Goal: Feedback & Contribution: Contribute content

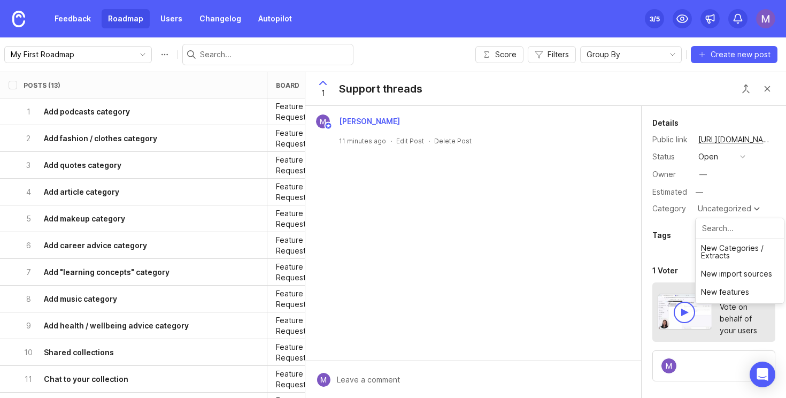
scroll to position [155, 0]
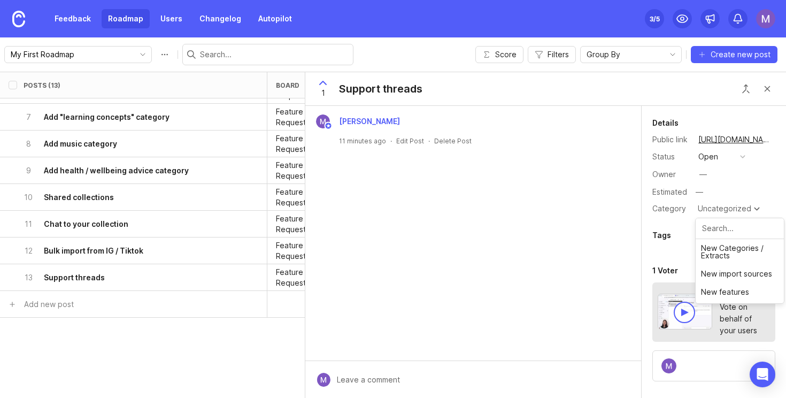
click at [236, 347] on div "Posts (13) board category tags eta status owner Impact Votes Effort Score 1 Add…" at bounding box center [393, 235] width 786 height 326
click at [185, 362] on div "Posts (13) board category tags eta status owner Impact Votes Effort Score 1 Add…" at bounding box center [393, 235] width 786 height 326
click at [767, 88] on button "Close button" at bounding box center [767, 88] width 21 height 21
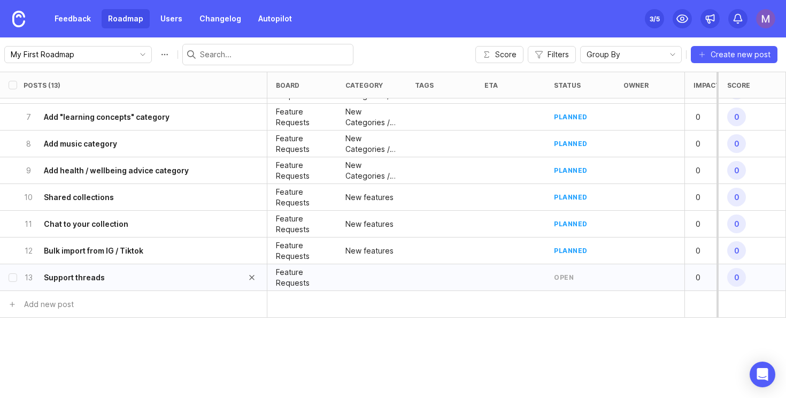
click at [178, 278] on div "13 Support threads" at bounding box center [130, 277] width 213 height 26
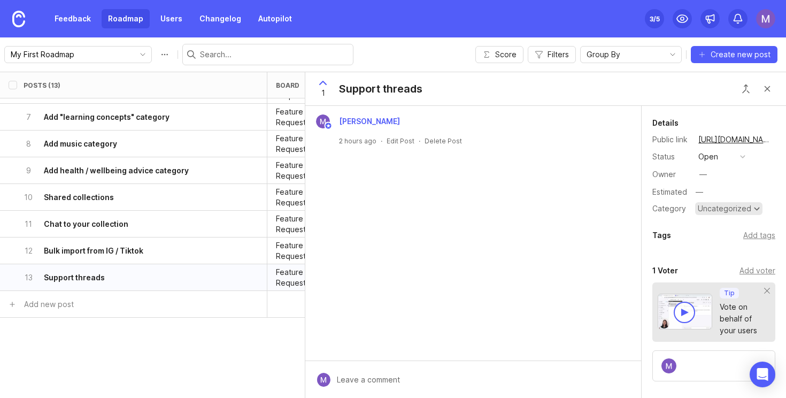
click at [723, 209] on div "Uncategorized" at bounding box center [724, 208] width 53 height 7
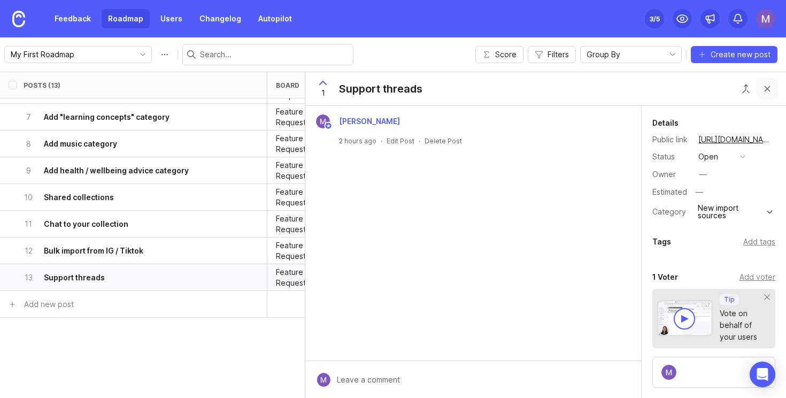
click at [766, 91] on button "Close button" at bounding box center [767, 88] width 21 height 21
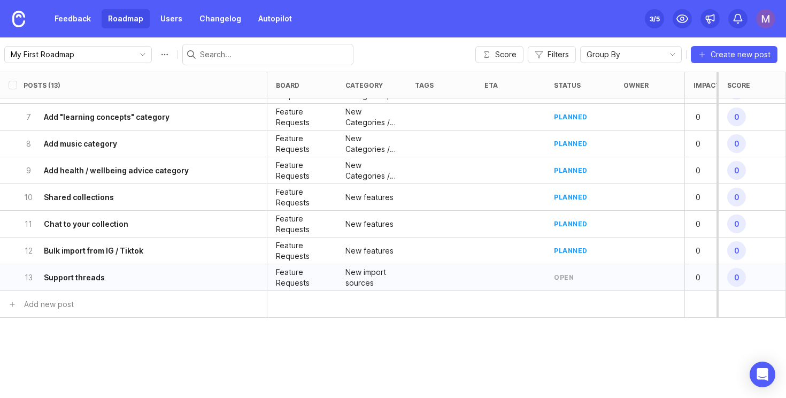
click at [505, 282] on div at bounding box center [511, 277] width 70 height 27
click at [150, 281] on div "13 Support threads" at bounding box center [130, 277] width 213 height 26
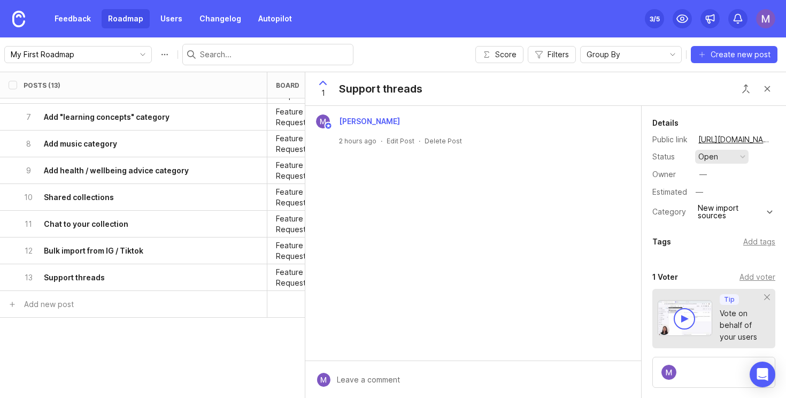
click at [739, 159] on button "open" at bounding box center [721, 157] width 53 height 14
click at [720, 218] on div "planned" at bounding box center [718, 215] width 34 height 9
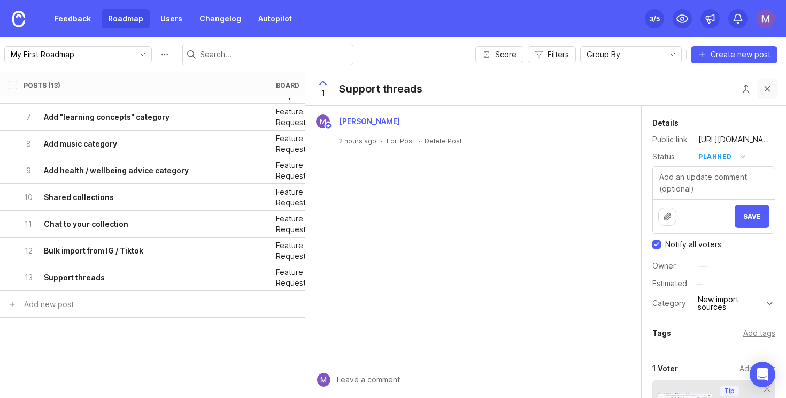
click at [765, 95] on button "Close button" at bounding box center [767, 88] width 21 height 21
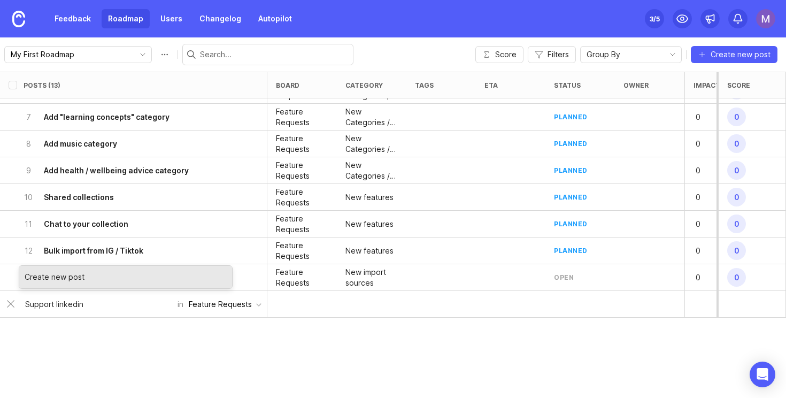
type input "Support linkedin"
click at [120, 271] on div "Create new post" at bounding box center [125, 277] width 213 height 22
click at [81, 279] on div "Create new post" at bounding box center [125, 277] width 213 height 22
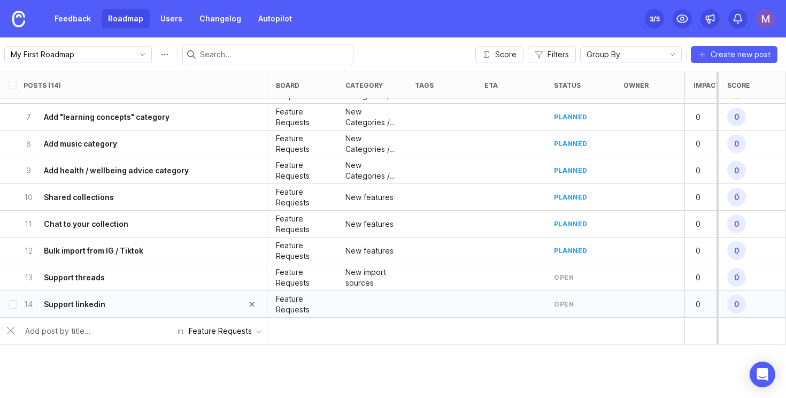
click at [143, 307] on div "14 Support linkedin" at bounding box center [130, 304] width 213 height 26
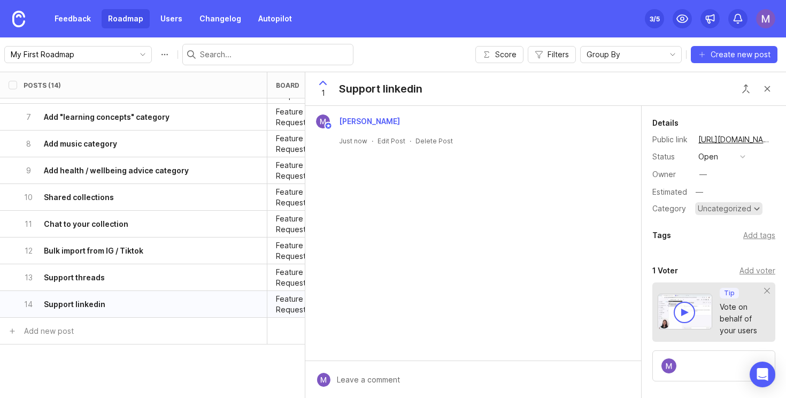
click at [725, 208] on div "Uncategorized" at bounding box center [724, 208] width 53 height 7
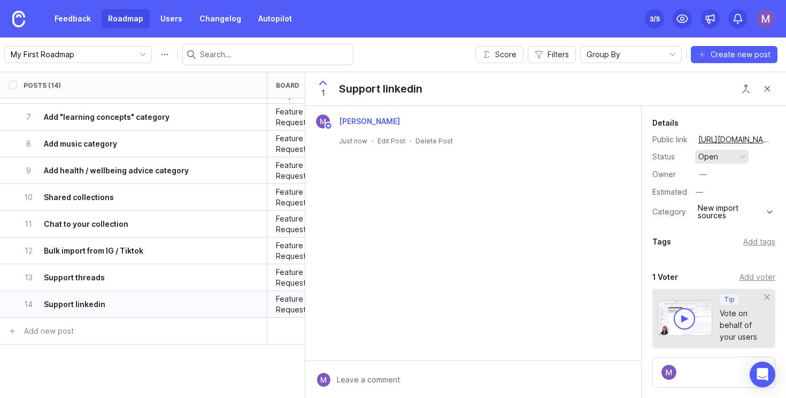
click at [728, 158] on button "open" at bounding box center [721, 157] width 53 height 14
click at [727, 213] on div "planned" at bounding box center [718, 215] width 34 height 9
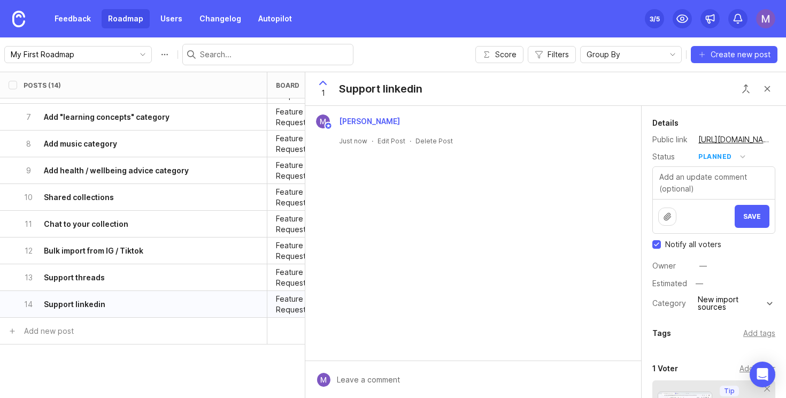
click at [769, 89] on button "Close button" at bounding box center [767, 88] width 21 height 21
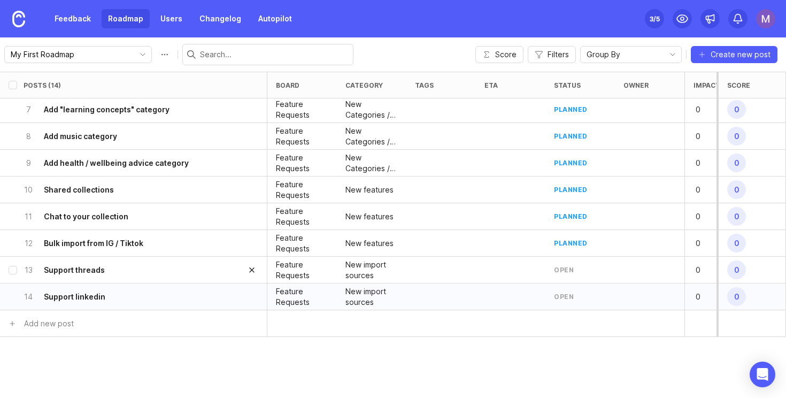
scroll to position [187, 0]
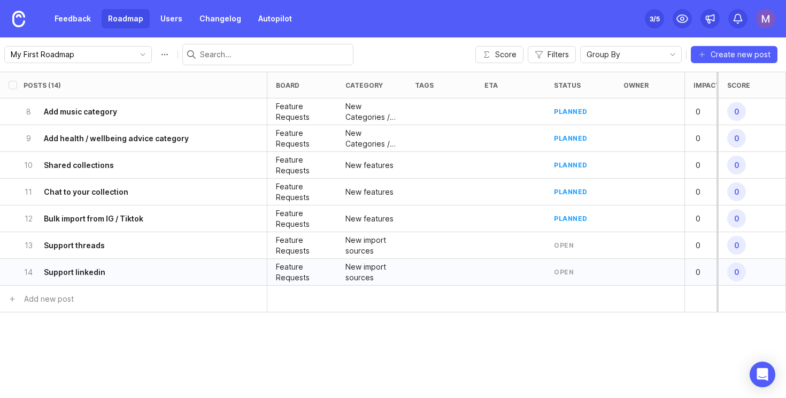
click at [537, 242] on div at bounding box center [511, 245] width 70 height 27
click at [212, 247] on div "13 Support threads" at bounding box center [130, 245] width 213 height 26
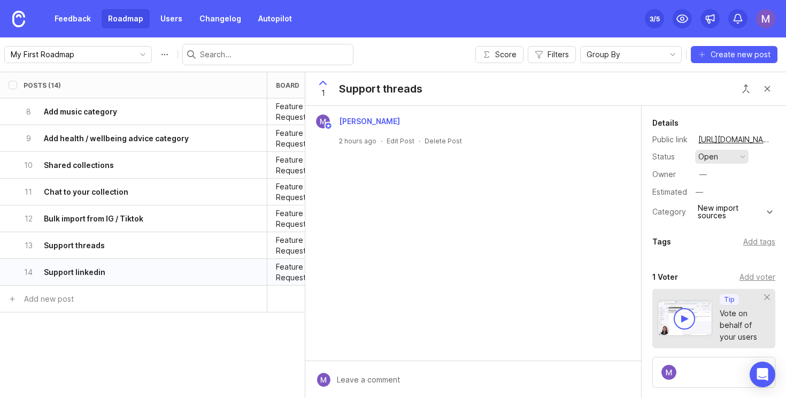
click at [722, 156] on button "open" at bounding box center [721, 157] width 53 height 14
click at [724, 215] on div "planned" at bounding box center [718, 215] width 34 height 9
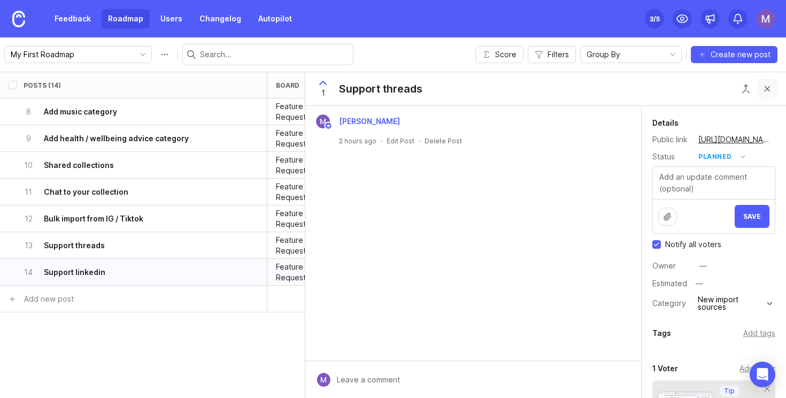
click at [766, 89] on button "Close button" at bounding box center [767, 88] width 21 height 21
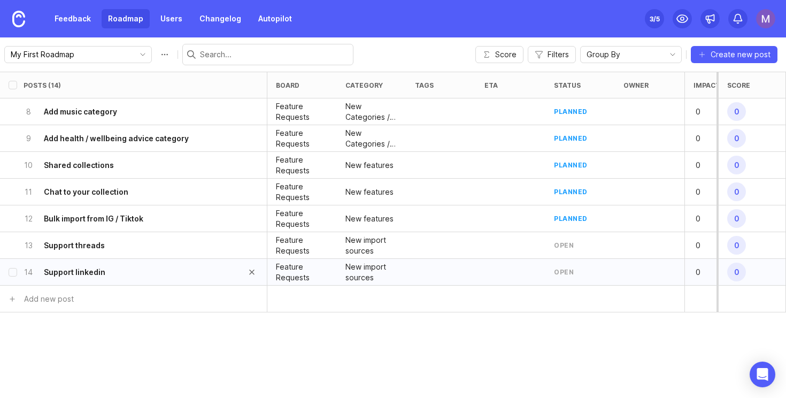
click at [153, 268] on div "14 Support linkedin" at bounding box center [130, 272] width 213 height 26
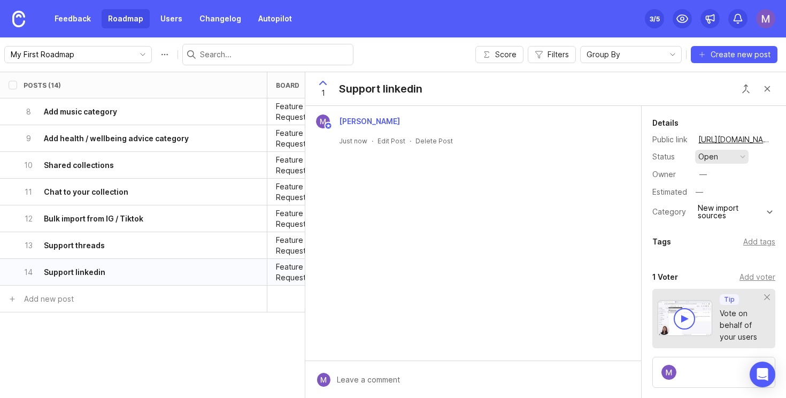
click at [721, 159] on button "open" at bounding box center [721, 157] width 53 height 14
click at [718, 217] on div "planned" at bounding box center [718, 215] width 34 height 9
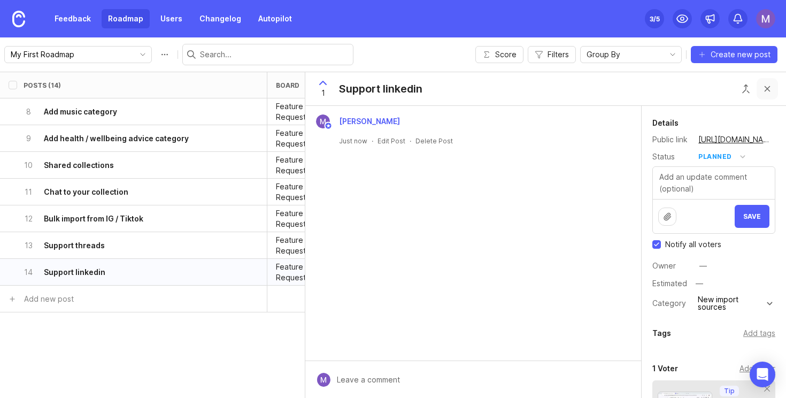
click at [773, 89] on button "Close button" at bounding box center [767, 88] width 21 height 21
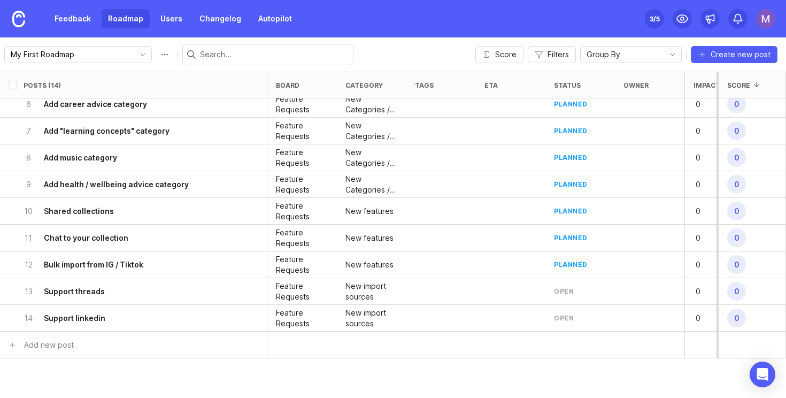
scroll to position [187, 0]
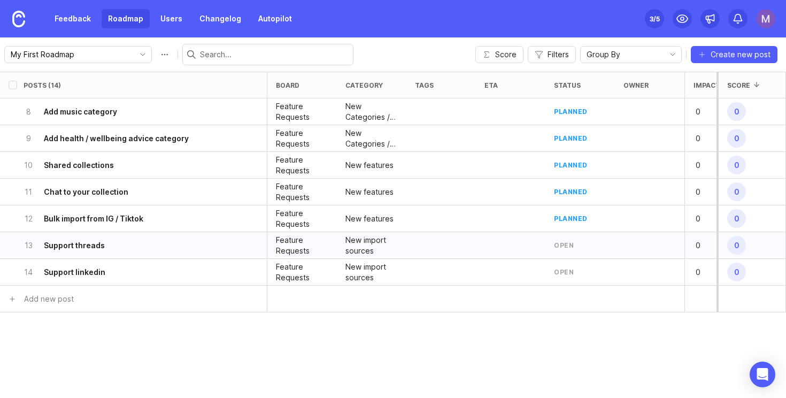
click at [566, 247] on div "open" at bounding box center [564, 245] width 20 height 9
click at [220, 242] on div "13 Support threads" at bounding box center [130, 245] width 213 height 26
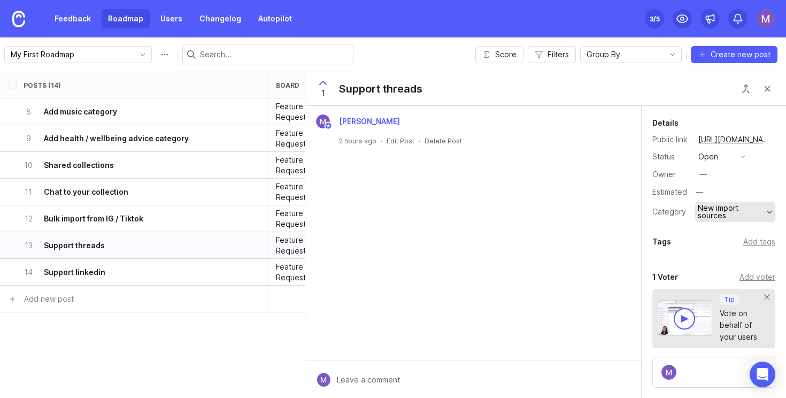
click at [736, 214] on div "New import sources" at bounding box center [731, 211] width 66 height 15
click at [730, 154] on button "open" at bounding box center [721, 157] width 53 height 14
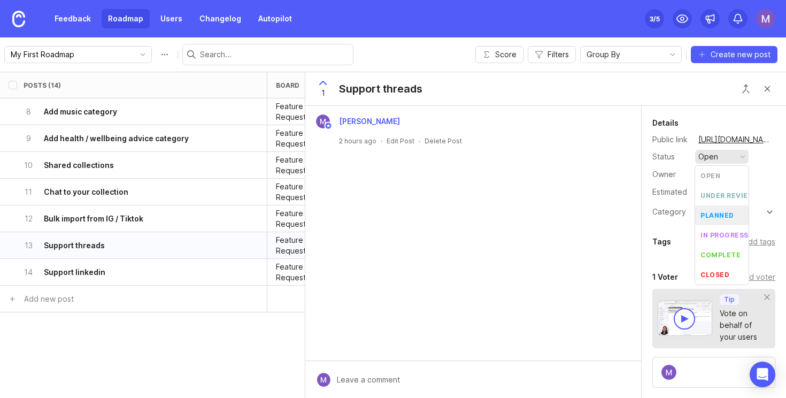
click at [723, 217] on div "planned" at bounding box center [718, 215] width 34 height 9
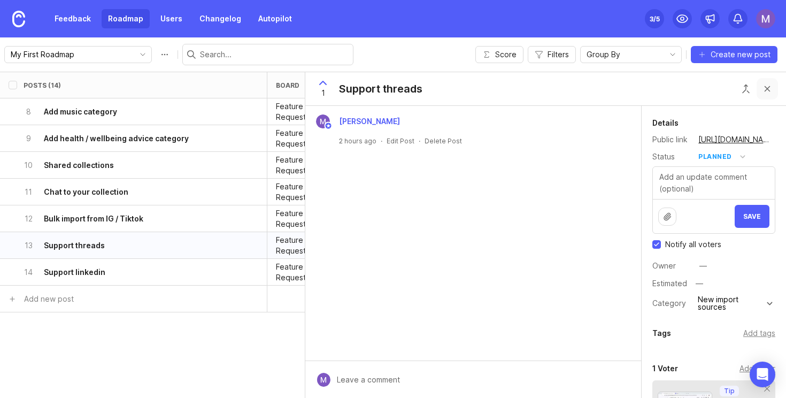
click at [768, 84] on button "Close button" at bounding box center [767, 88] width 21 height 21
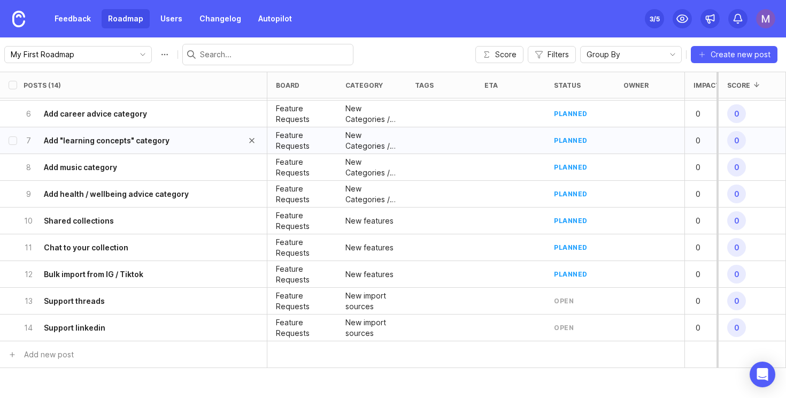
scroll to position [187, 0]
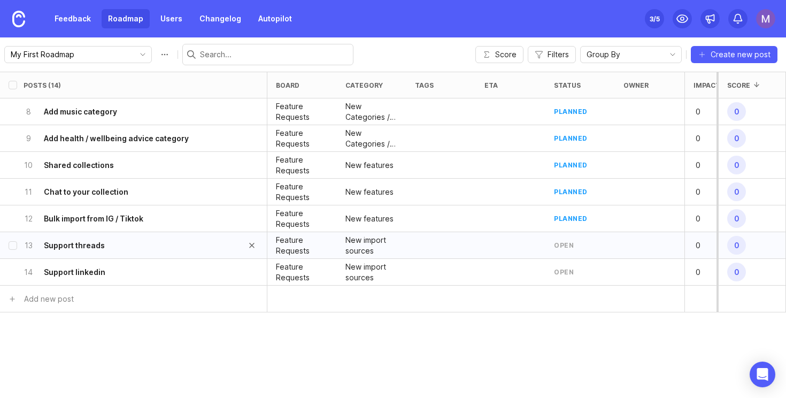
click at [144, 246] on div "13 Support threads" at bounding box center [130, 245] width 213 height 26
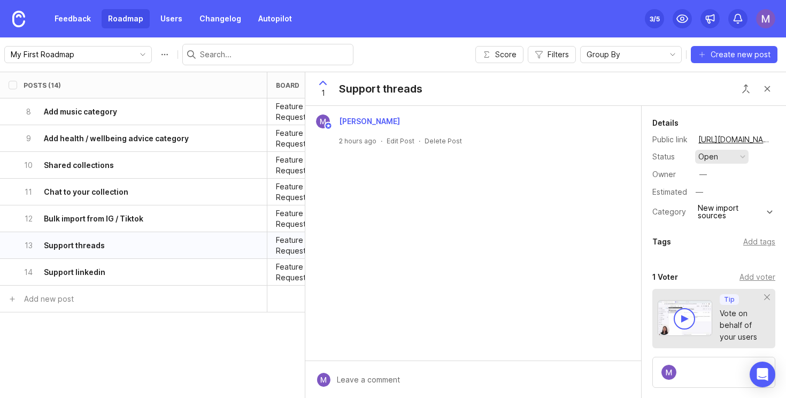
click at [732, 153] on button "open" at bounding box center [721, 157] width 53 height 14
click at [719, 219] on div "planned" at bounding box center [718, 215] width 34 height 9
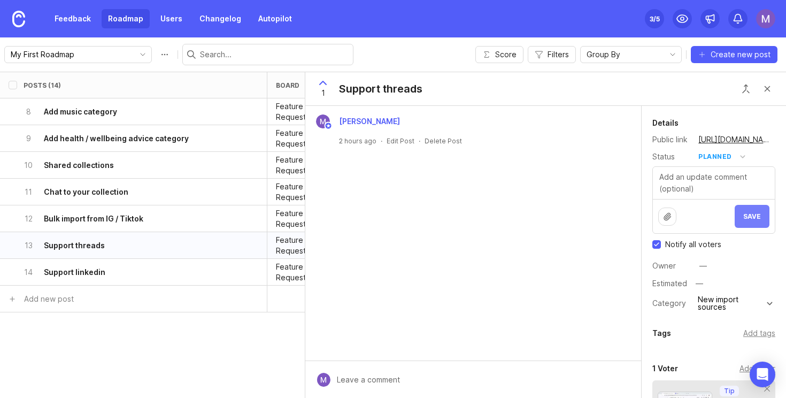
click at [753, 217] on span "Save" at bounding box center [752, 216] width 18 height 8
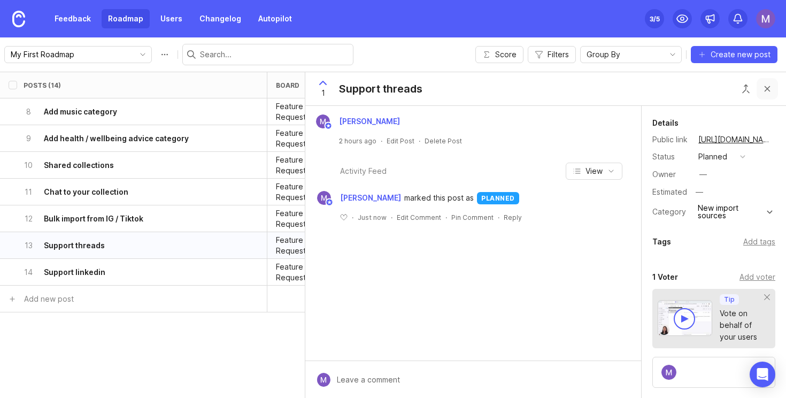
click at [765, 92] on button "Close button" at bounding box center [767, 88] width 21 height 21
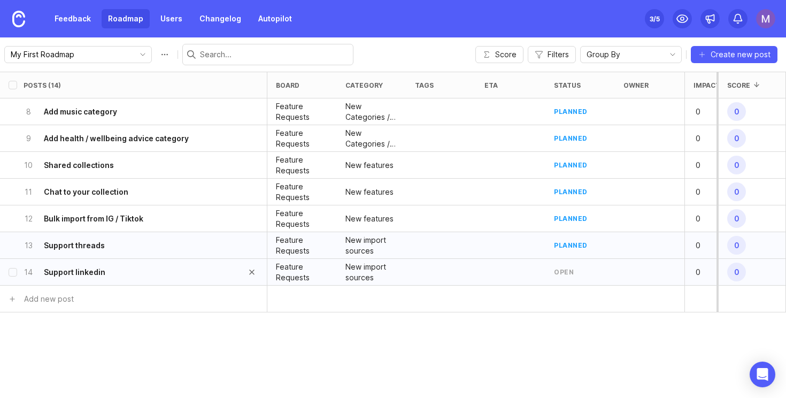
click at [150, 265] on div "14 Support linkedin" at bounding box center [130, 272] width 213 height 26
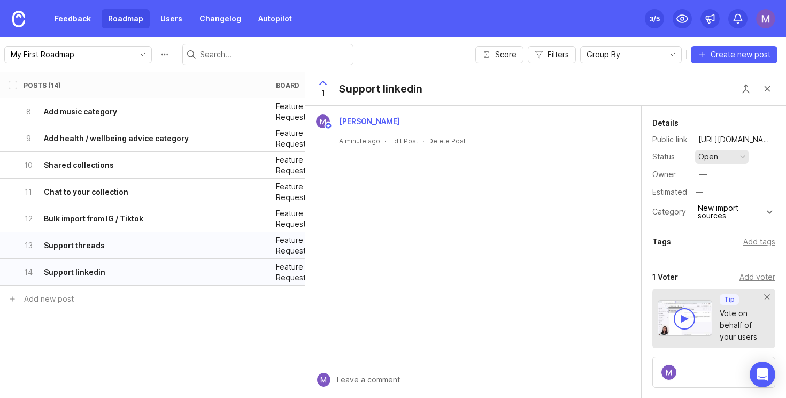
click at [741, 152] on button "open" at bounding box center [721, 157] width 53 height 14
click at [720, 217] on div "planned" at bounding box center [718, 215] width 34 height 9
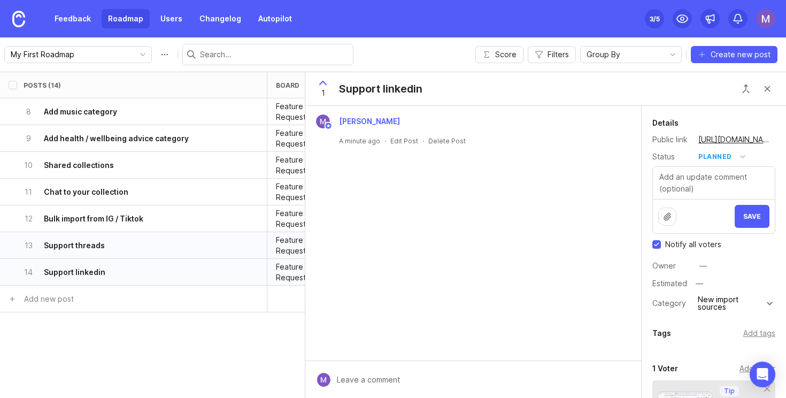
click at [750, 227] on div "Save" at bounding box center [714, 216] width 122 height 34
click at [752, 215] on span "Save" at bounding box center [752, 216] width 18 height 8
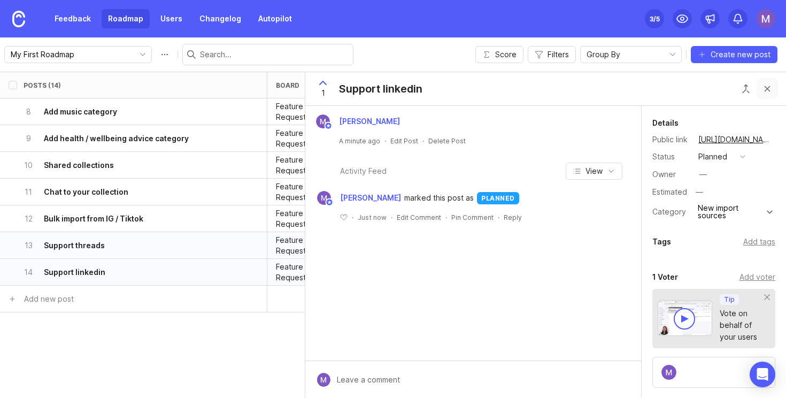
click at [773, 83] on button "Close button" at bounding box center [767, 88] width 21 height 21
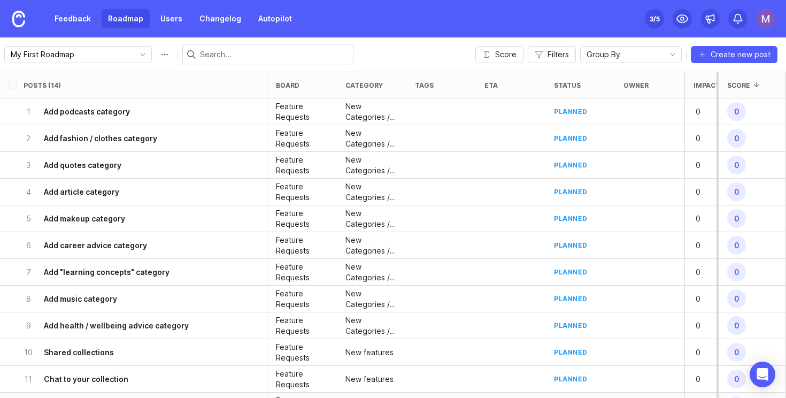
scroll to position [187, 0]
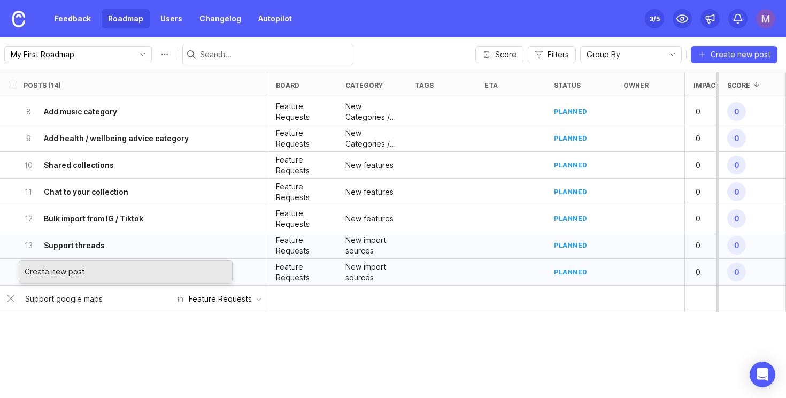
type input "Support google maps"
click at [130, 274] on div "Create new post" at bounding box center [125, 271] width 213 height 22
click at [73, 270] on div "Create new post" at bounding box center [125, 271] width 213 height 22
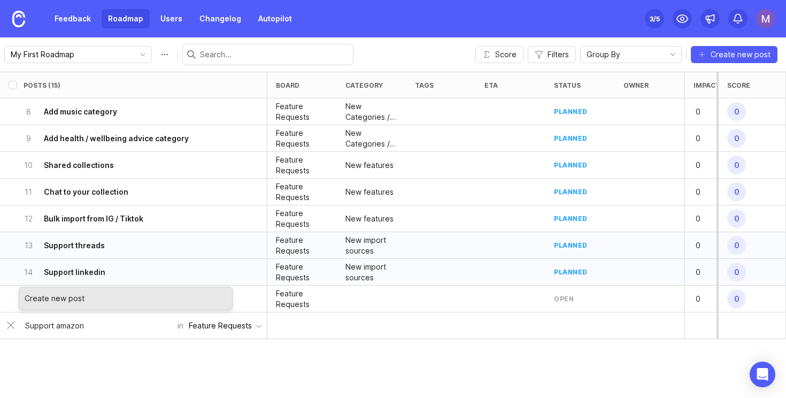
type input "Support amazon"
click at [70, 299] on div "Create new post" at bounding box center [125, 298] width 213 height 22
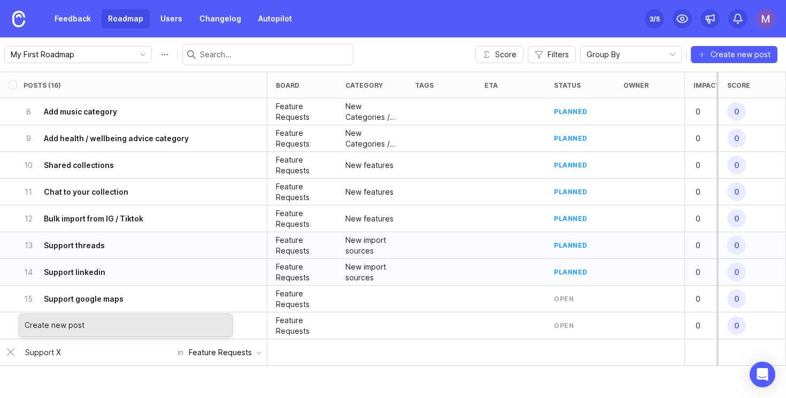
type input "Support X"
click at [78, 320] on div "Create new post" at bounding box center [125, 325] width 213 height 22
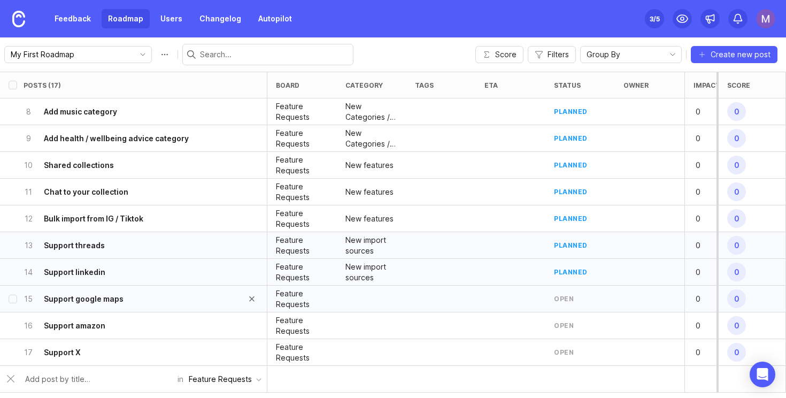
click at [168, 296] on div "15 Support google maps" at bounding box center [130, 299] width 213 height 26
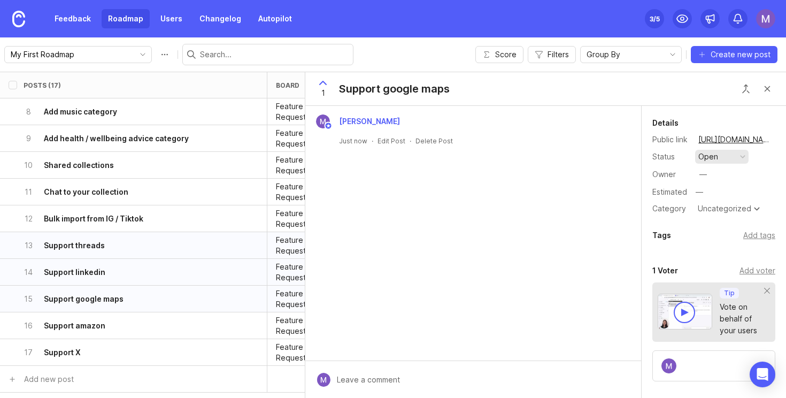
click at [725, 159] on button "open" at bounding box center [721, 157] width 53 height 14
click at [721, 212] on div "planned" at bounding box center [718, 215] width 34 height 9
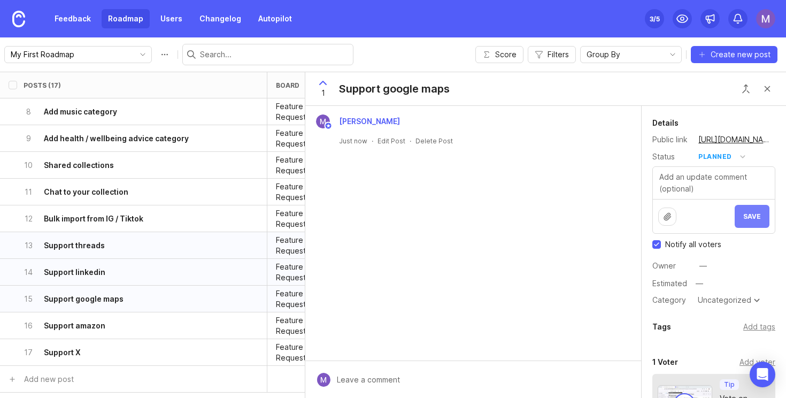
click at [743, 215] on button "Save" at bounding box center [752, 216] width 35 height 23
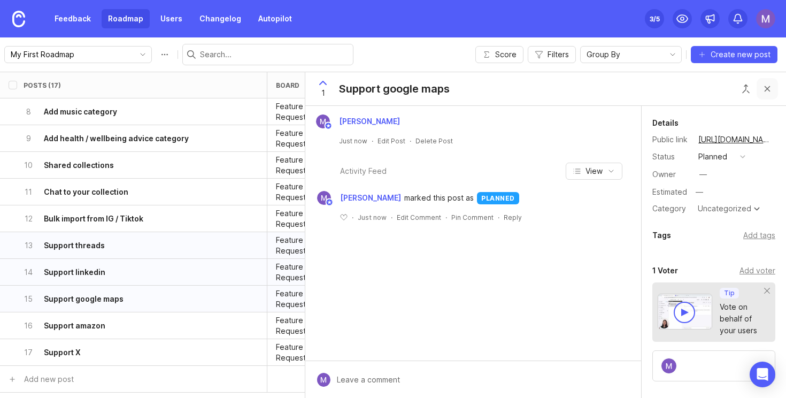
click at [766, 89] on button "Close button" at bounding box center [767, 88] width 21 height 21
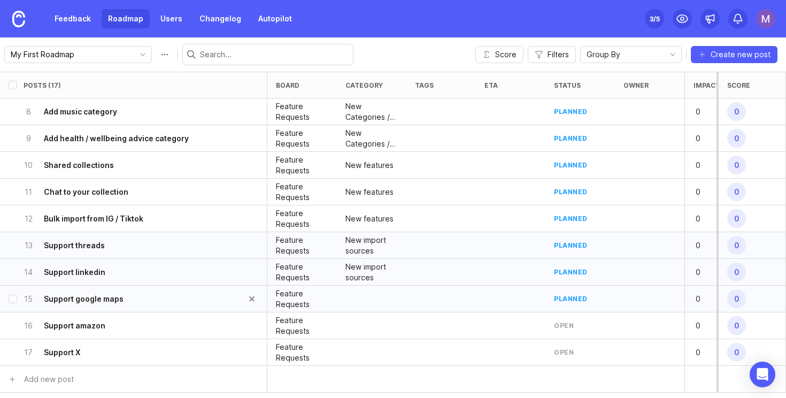
click at [98, 299] on h6 "Support google maps" at bounding box center [84, 299] width 80 height 11
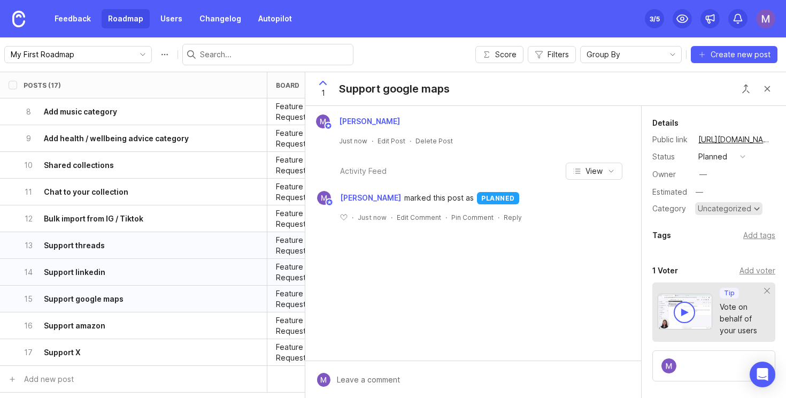
click at [713, 205] on div "Uncategorized" at bounding box center [724, 208] width 53 height 7
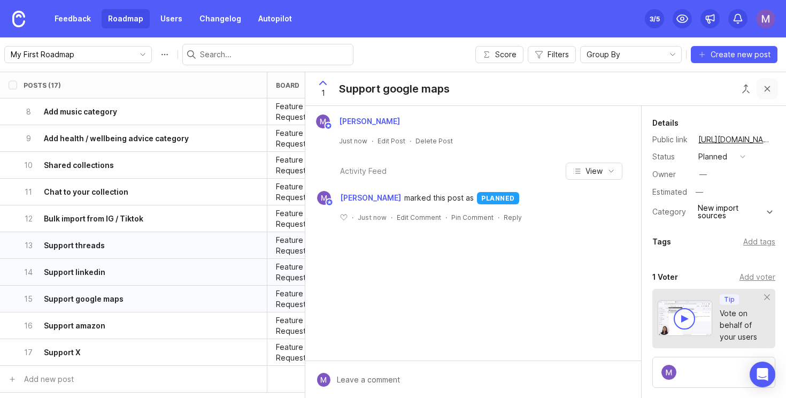
click at [771, 90] on button "Close button" at bounding box center [767, 88] width 21 height 21
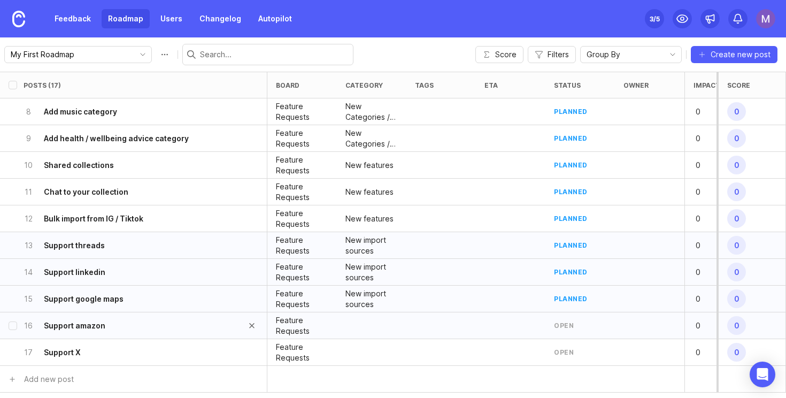
click at [117, 328] on div "16 Support amazon" at bounding box center [130, 325] width 213 height 26
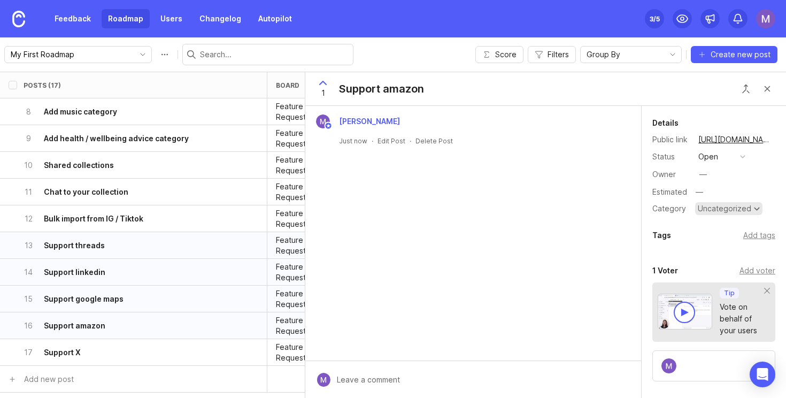
click at [734, 209] on div "Uncategorized" at bounding box center [724, 208] width 53 height 7
click at [722, 153] on button "open" at bounding box center [721, 157] width 53 height 14
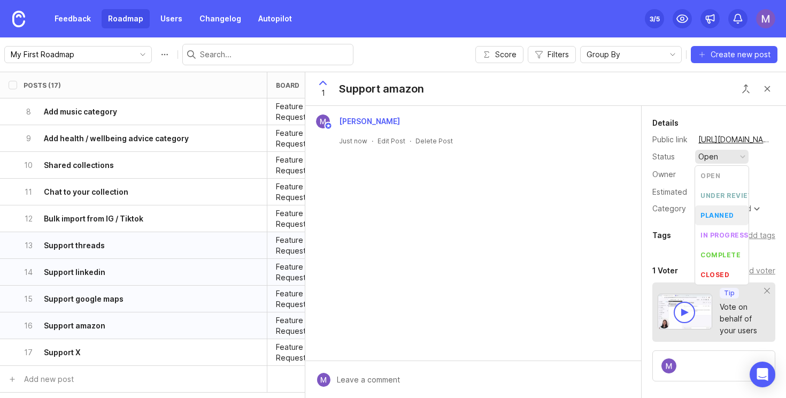
click at [725, 209] on li "planned" at bounding box center [721, 215] width 53 height 20
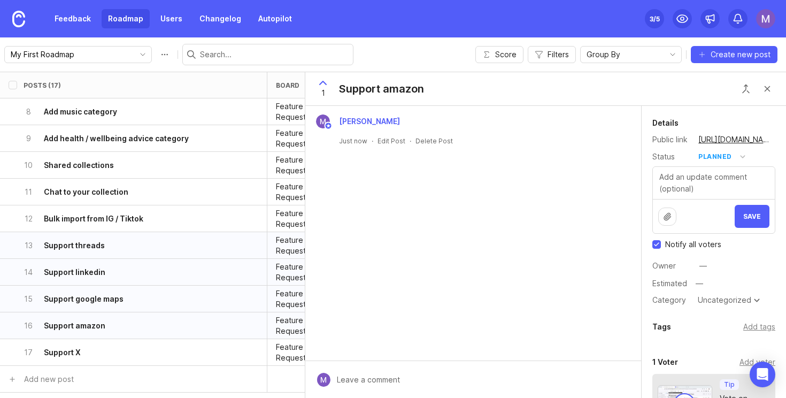
click at [746, 205] on button "Save" at bounding box center [752, 216] width 35 height 23
click at [749, 212] on span "submit" at bounding box center [753, 217] width 10 height 10
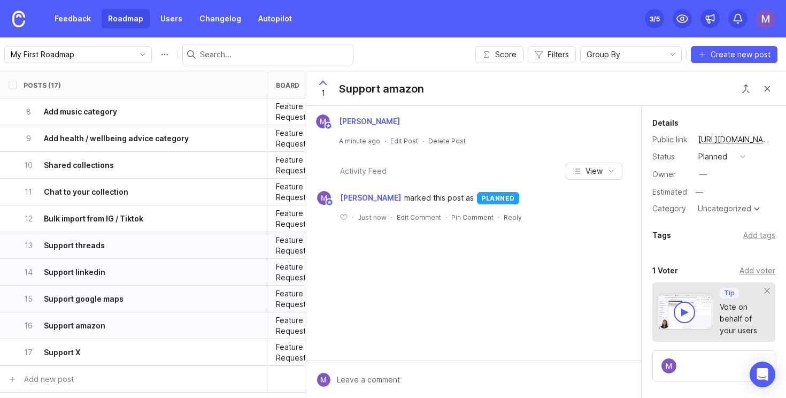
click at [735, 216] on div "Details Public link https://the-sortd-app.canny.io/feature-requests/p/support-a…" at bounding box center [714, 318] width 144 height 424
click at [727, 207] on div "Uncategorized" at bounding box center [724, 208] width 53 height 7
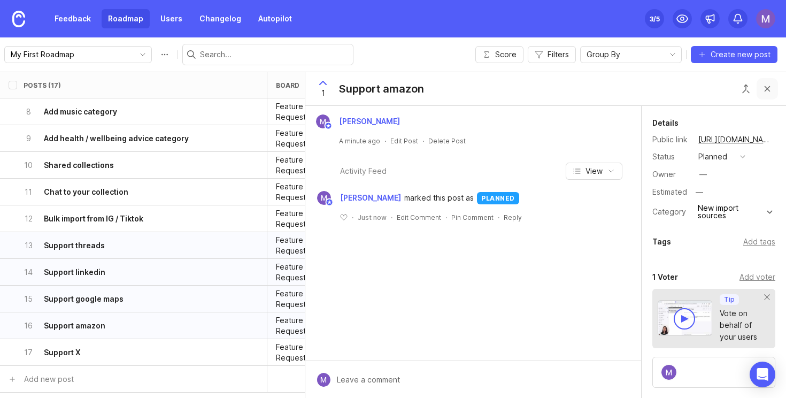
click at [773, 82] on button "Close button" at bounding box center [767, 88] width 21 height 21
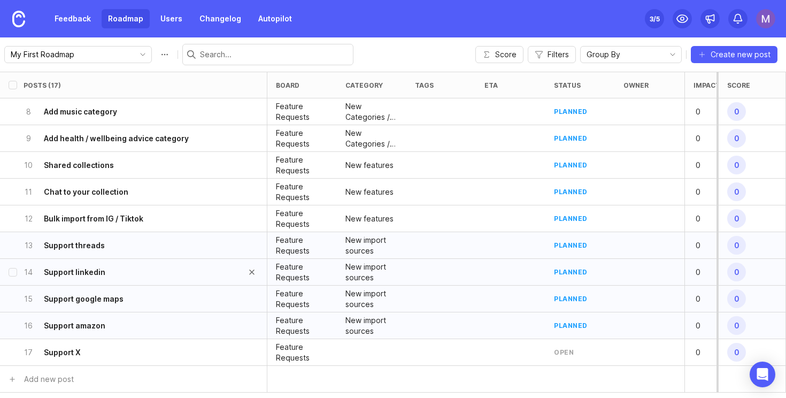
scroll to position [267, 0]
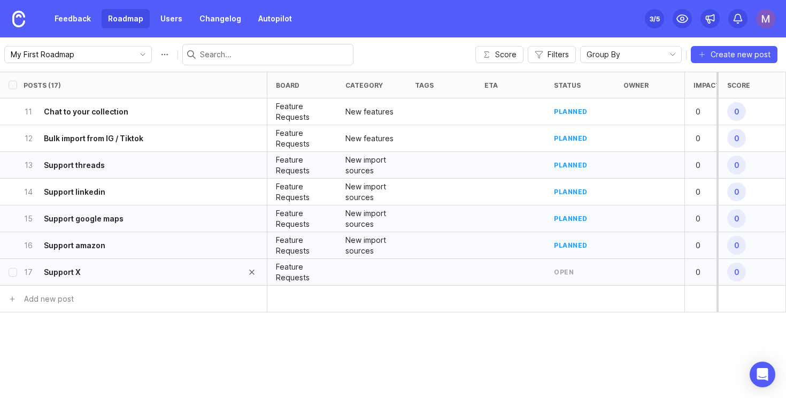
click at [120, 270] on div "17 Support X" at bounding box center [130, 272] width 213 height 26
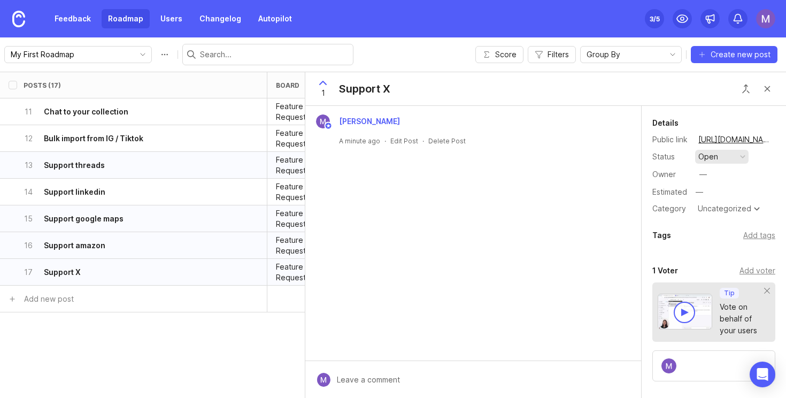
click at [733, 160] on button "open" at bounding box center [721, 157] width 53 height 14
click at [723, 216] on div "planned" at bounding box center [718, 215] width 34 height 9
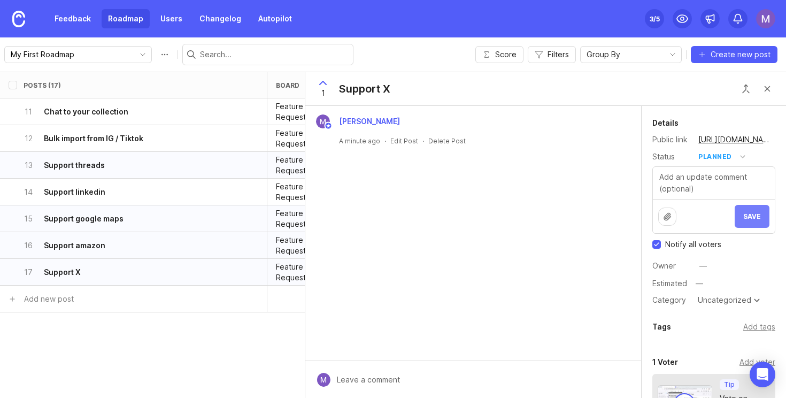
click at [750, 215] on span "Save" at bounding box center [752, 216] width 18 height 8
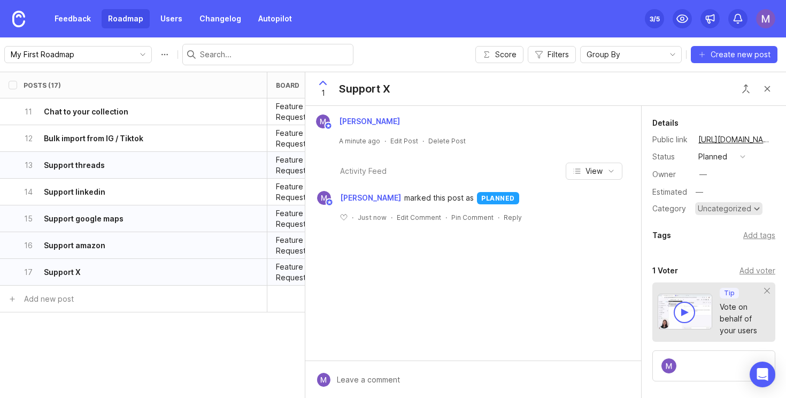
click at [742, 207] on div "Uncategorized" at bounding box center [724, 208] width 53 height 7
click at [742, 206] on div "Uncategorized" at bounding box center [724, 208] width 53 height 7
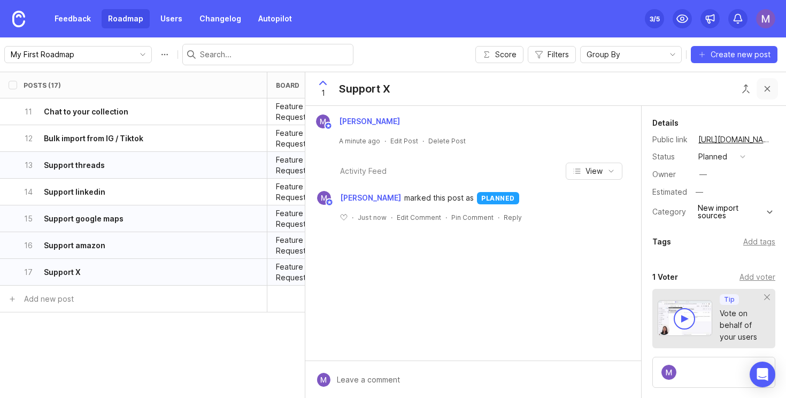
click at [770, 89] on button "Close button" at bounding box center [767, 88] width 21 height 21
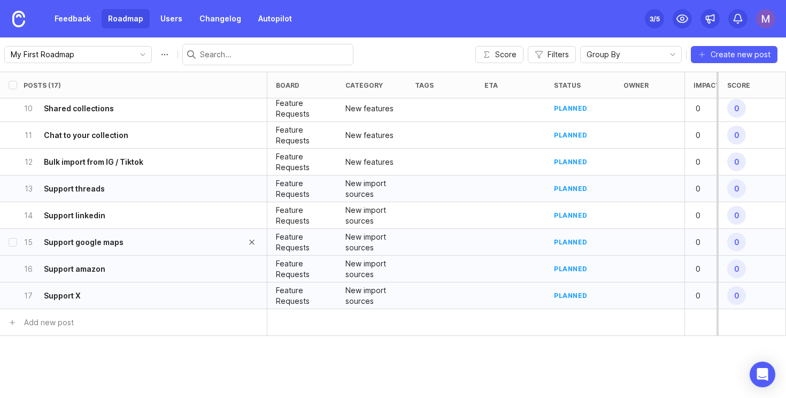
scroll to position [243, 0]
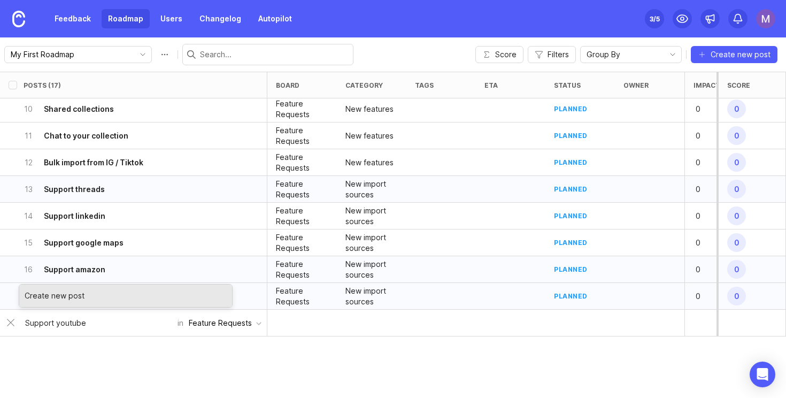
click at [88, 325] on input "Support youtube" at bounding box center [98, 323] width 146 height 12
type input "Support youtube"
click at [136, 284] on div "Create new post" at bounding box center [125, 295] width 213 height 22
click at [98, 301] on div "17 Support X" at bounding box center [130, 296] width 213 height 26
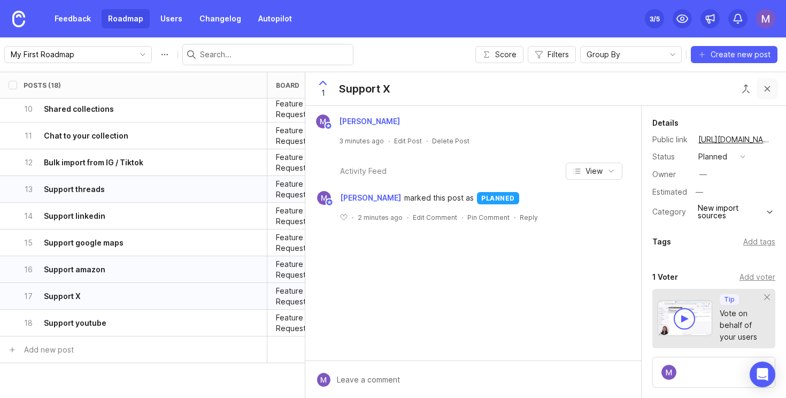
click at [774, 94] on button "Close button" at bounding box center [767, 88] width 21 height 21
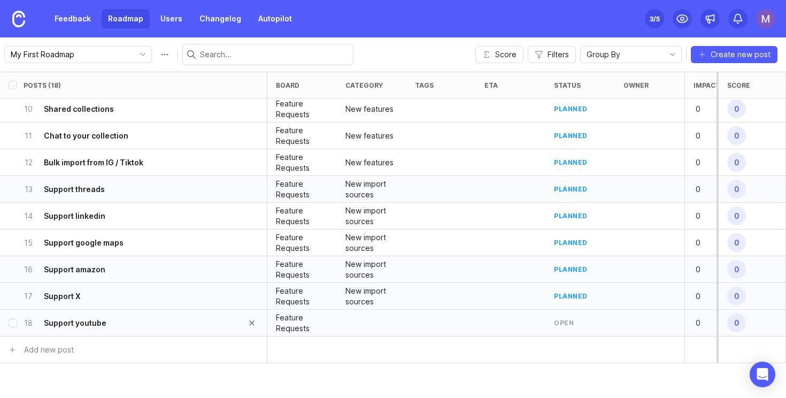
click at [178, 320] on div "18 Support youtube" at bounding box center [130, 323] width 213 height 26
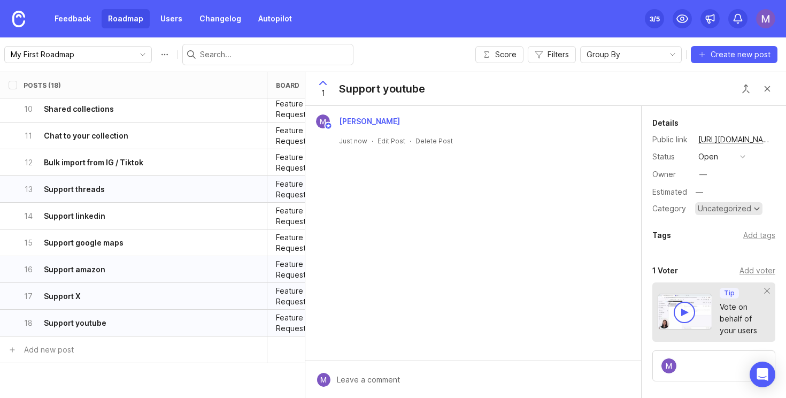
click at [739, 211] on div "Uncategorized" at bounding box center [724, 208] width 53 height 7
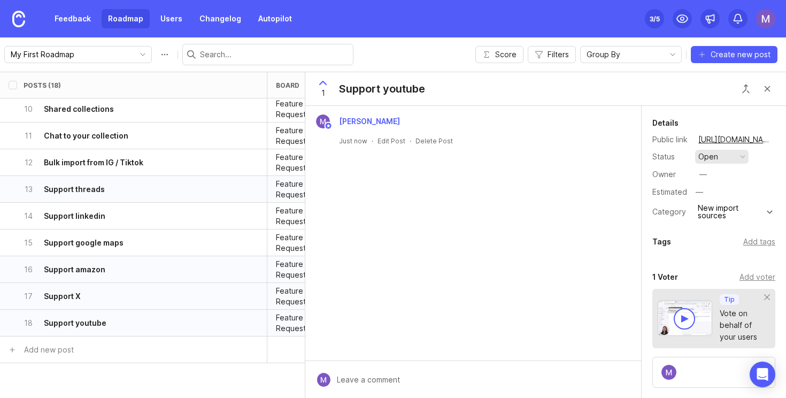
click at [721, 150] on button "open" at bounding box center [721, 157] width 53 height 14
click at [717, 222] on li "planned" at bounding box center [721, 215] width 53 height 20
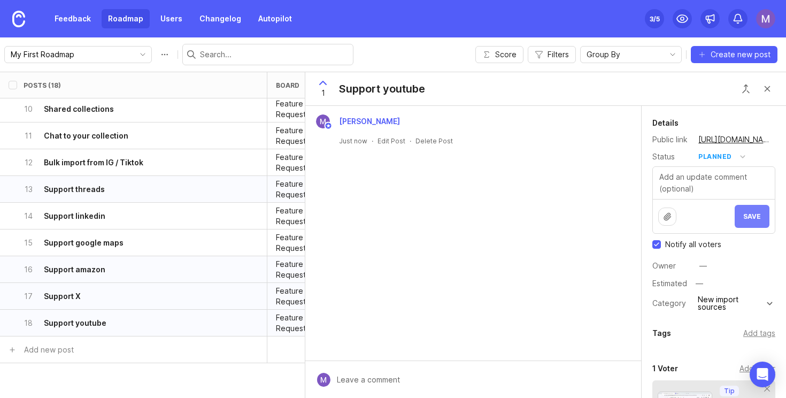
click at [745, 218] on span "Save" at bounding box center [752, 216] width 18 height 8
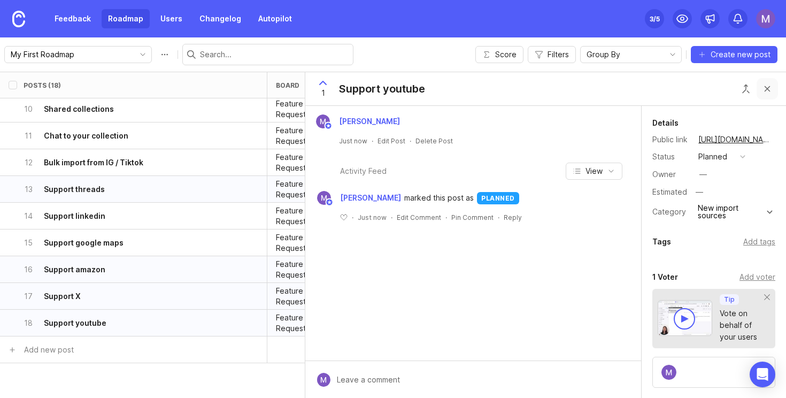
click at [774, 89] on button "Close button" at bounding box center [767, 88] width 21 height 21
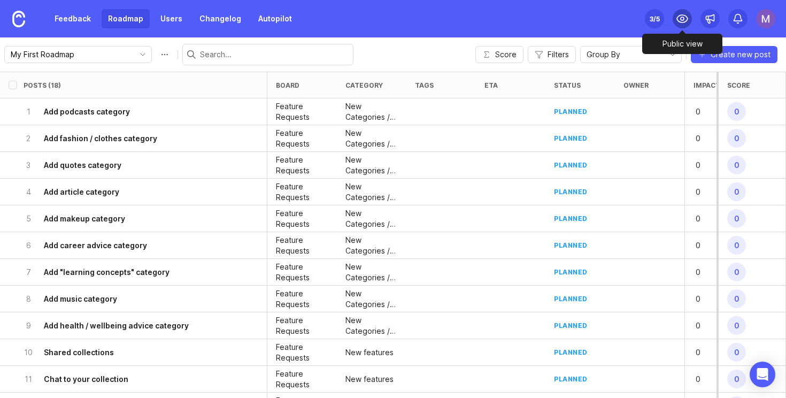
click at [684, 14] on icon at bounding box center [682, 18] width 13 height 13
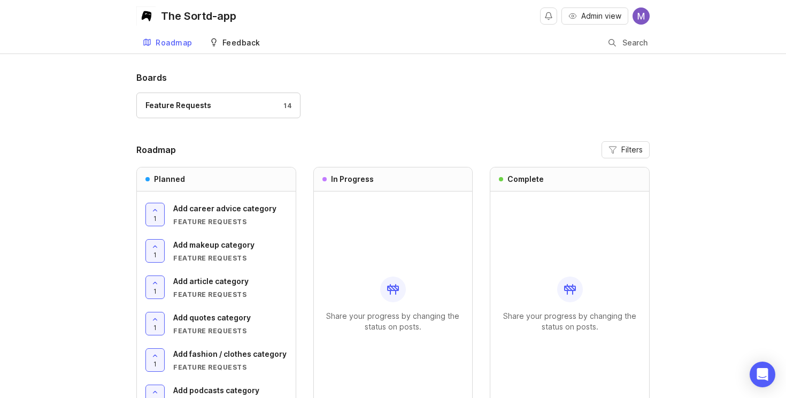
click at [230, 41] on div "Feedback" at bounding box center [241, 42] width 38 height 7
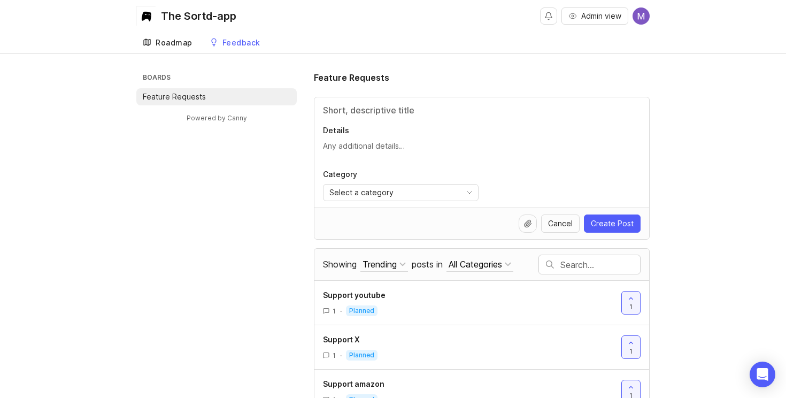
click at [181, 50] on link "Roadmap" at bounding box center [167, 43] width 63 height 22
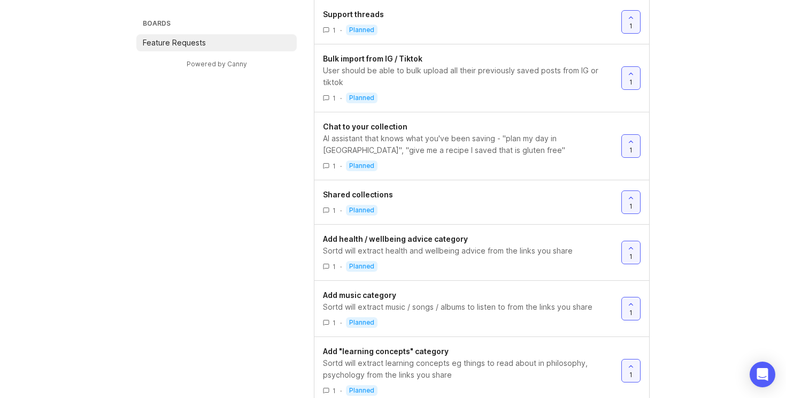
scroll to position [500, 0]
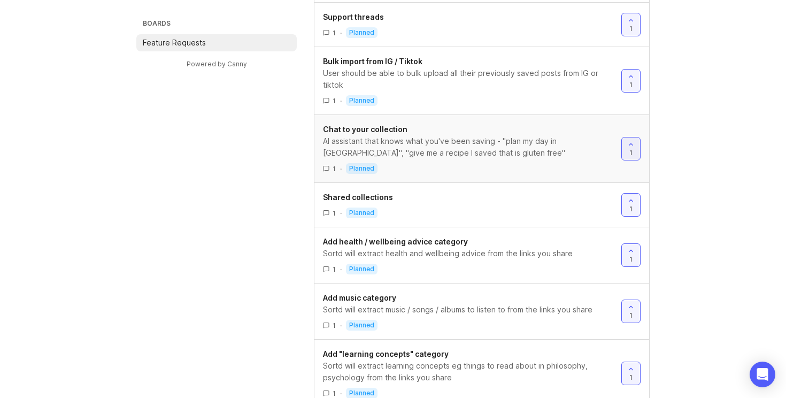
click at [525, 161] on link "Chat to your collection AI assistant that knows what you've been saving - "plan…" at bounding box center [472, 149] width 298 height 50
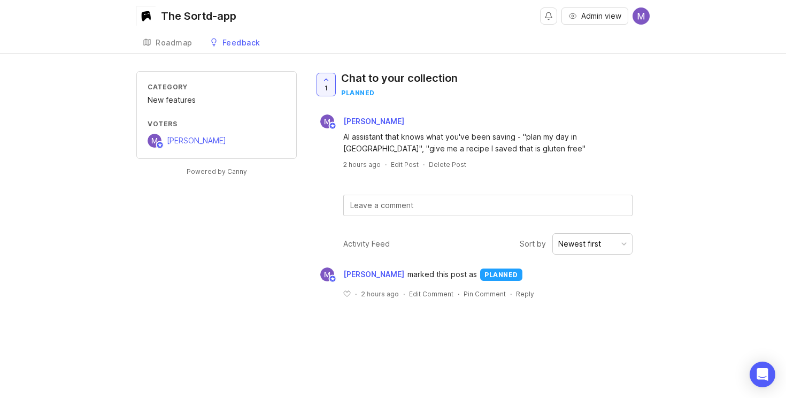
click at [402, 170] on div "1 Chat to your collection planned Karolina Michalczewska AI assistant that know…" at bounding box center [482, 143] width 336 height 145
click at [402, 169] on div "1 Chat to your collection planned Karolina Michalczewska AI assistant that know…" at bounding box center [482, 143] width 336 height 145
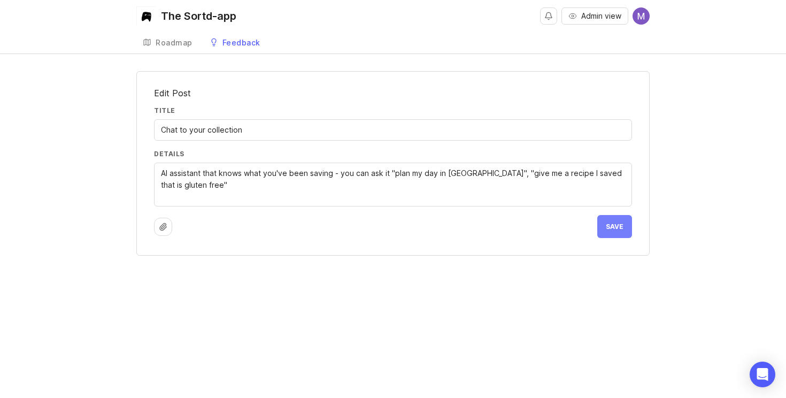
type textarea "AI assistant that knows what you've been saving - you can ask it "plan my day i…"
click at [614, 229] on span "Save" at bounding box center [615, 226] width 18 height 8
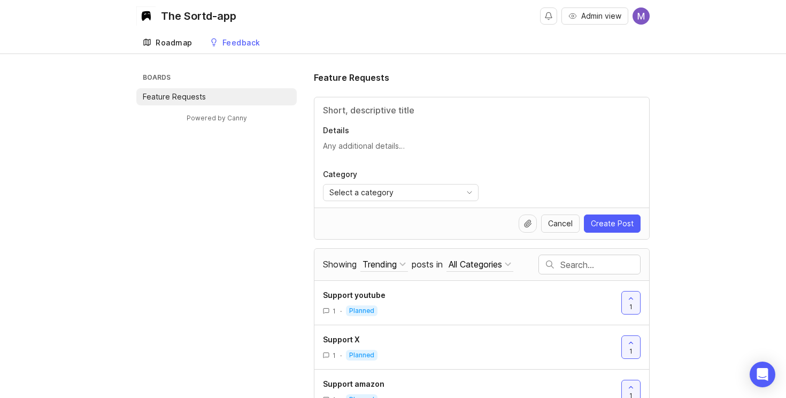
click at [177, 41] on div "Roadmap" at bounding box center [174, 42] width 37 height 7
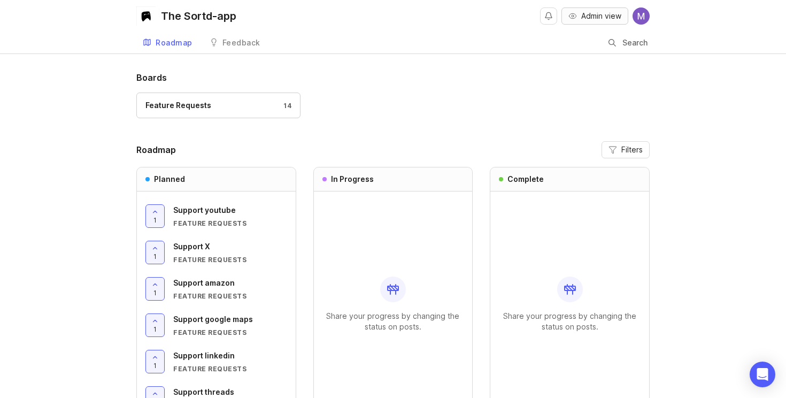
click at [593, 17] on span "Admin view" at bounding box center [601, 16] width 40 height 11
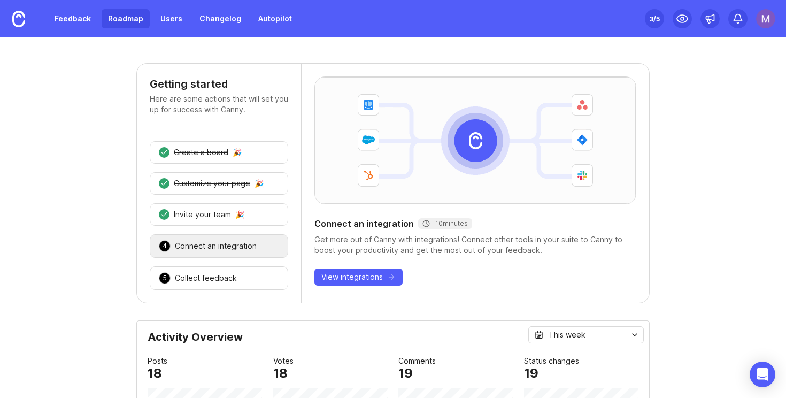
click at [130, 25] on link "Roadmap" at bounding box center [126, 18] width 48 height 19
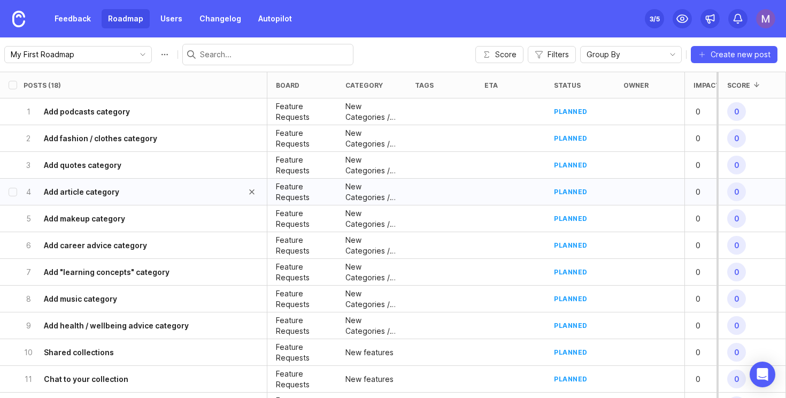
scroll to position [294, 0]
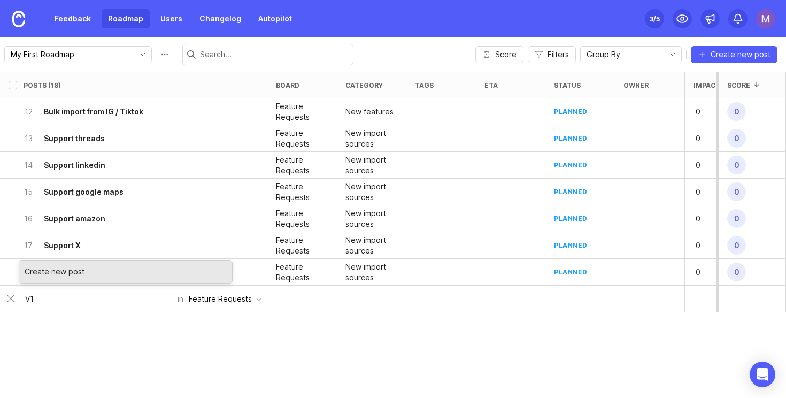
type input "V1"
click at [143, 270] on div "Create new post" at bounding box center [125, 271] width 213 height 22
click at [53, 268] on div "Create new post" at bounding box center [125, 271] width 213 height 22
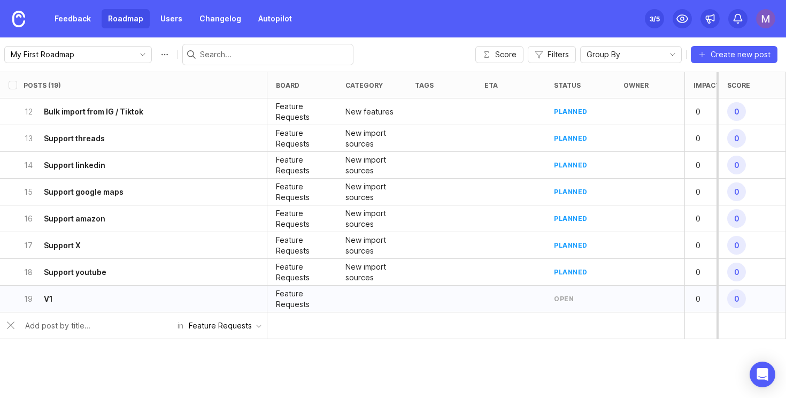
click at [363, 305] on div at bounding box center [372, 299] width 70 height 27
click at [187, 304] on div "19 V1" at bounding box center [130, 299] width 213 height 26
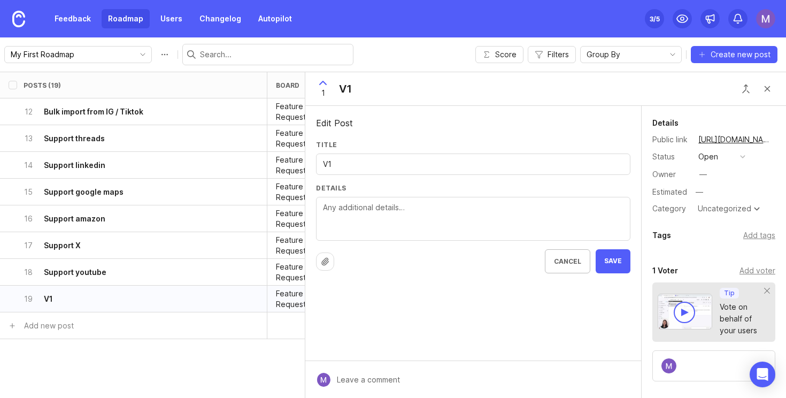
click at [351, 202] on textarea "Details" at bounding box center [473, 219] width 301 height 35
click at [472, 227] on textarea "Working on a new version of sortd with better backend and even more beautiful U…" at bounding box center [473, 219] width 301 height 35
paste textarea "https://tally.so/forms/meXQPo/submissions"
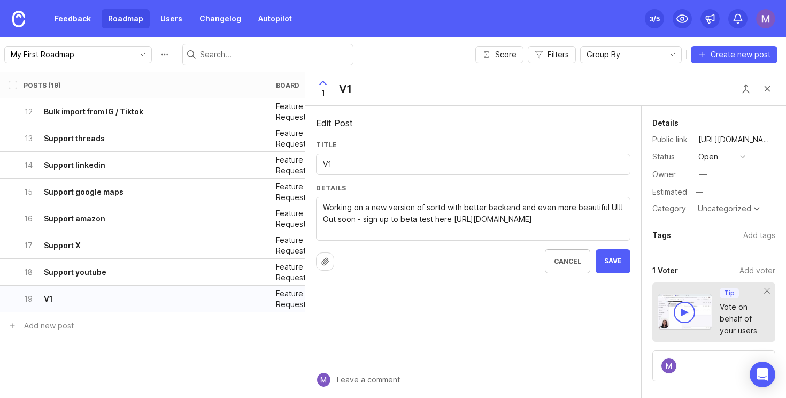
click at [573, 220] on textarea "Working on a new version of sortd with better backend and even more beautiful U…" at bounding box center [473, 219] width 301 height 35
drag, startPoint x: 452, startPoint y: 218, endPoint x: 604, endPoint y: 220, distance: 151.9
click at [603, 221] on textarea "Working on a new version of sortd with better backend and even more beautiful U…" at bounding box center [473, 219] width 301 height 35
paste textarea "https://tally.so/r/meXQPo"
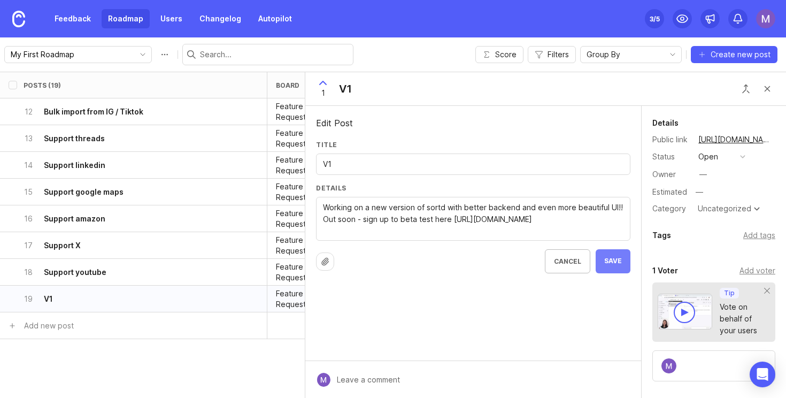
type textarea "Working on a new version of sortd with better backend and even more beautiful U…"
click at [618, 259] on span "Save" at bounding box center [613, 261] width 18 height 9
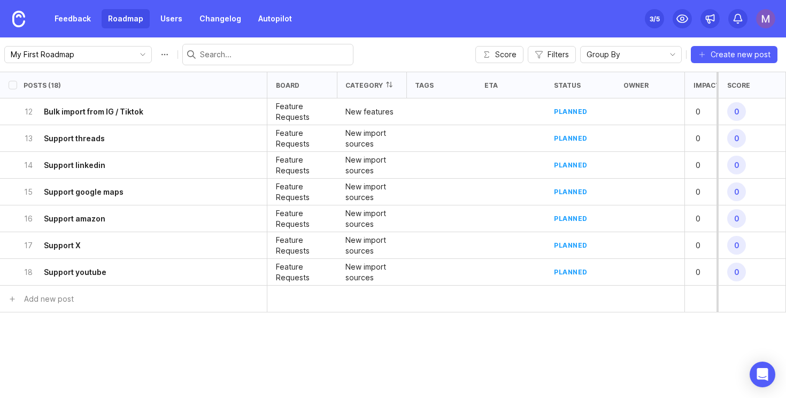
click at [357, 94] on div "category" at bounding box center [372, 85] width 70 height 26
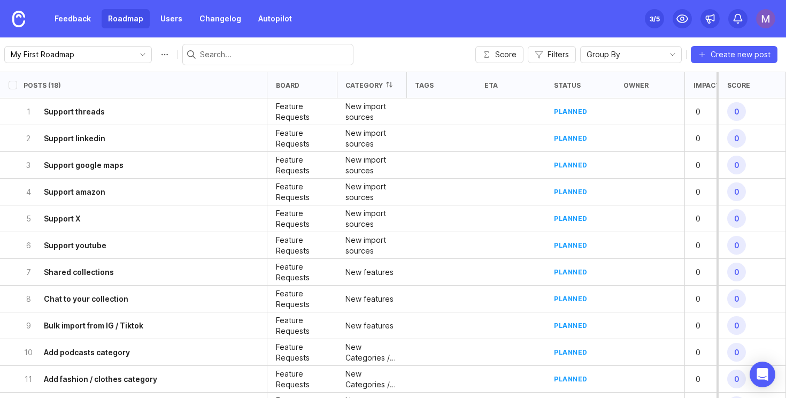
click at [357, 94] on div "category" at bounding box center [372, 85] width 70 height 26
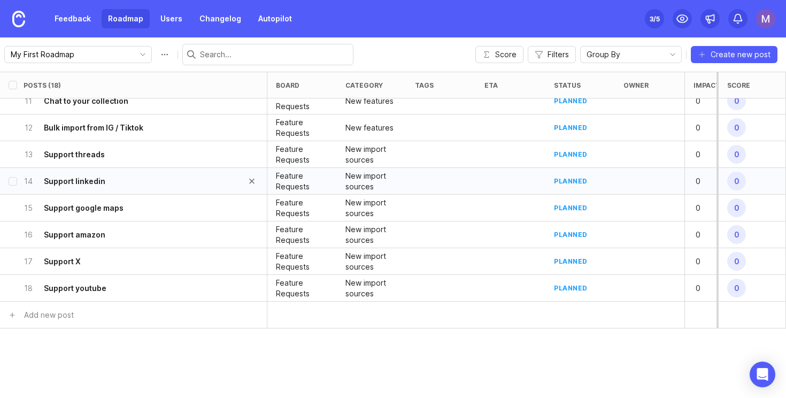
scroll to position [264, 0]
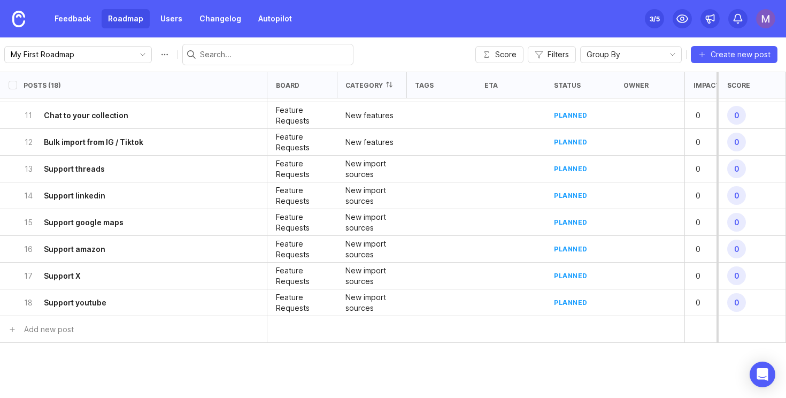
click at [376, 87] on div "category" at bounding box center [363, 85] width 37 height 8
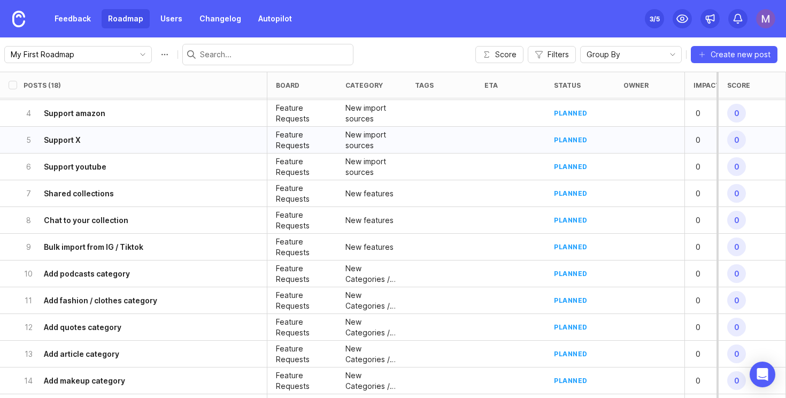
scroll to position [294, 0]
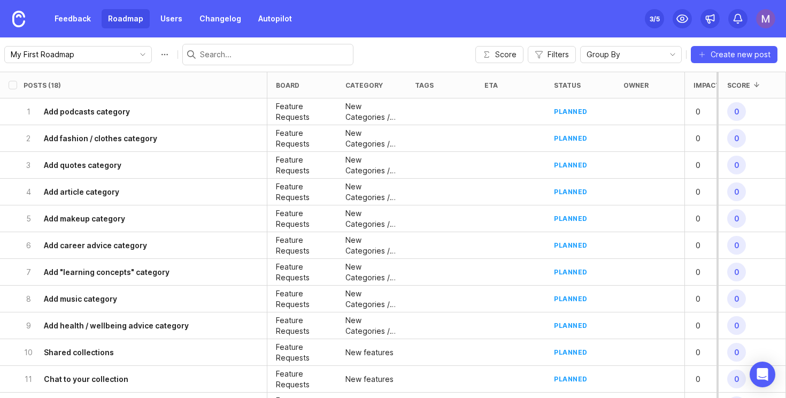
click at [236, 56] on input "text" at bounding box center [274, 55] width 149 height 12
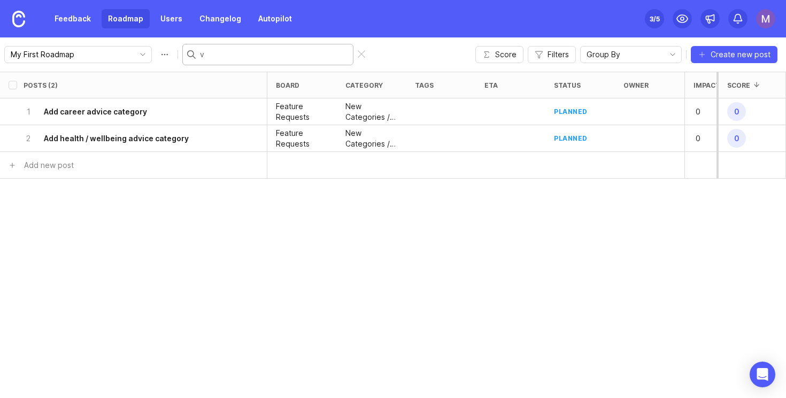
type input "v1"
checkbox input "true"
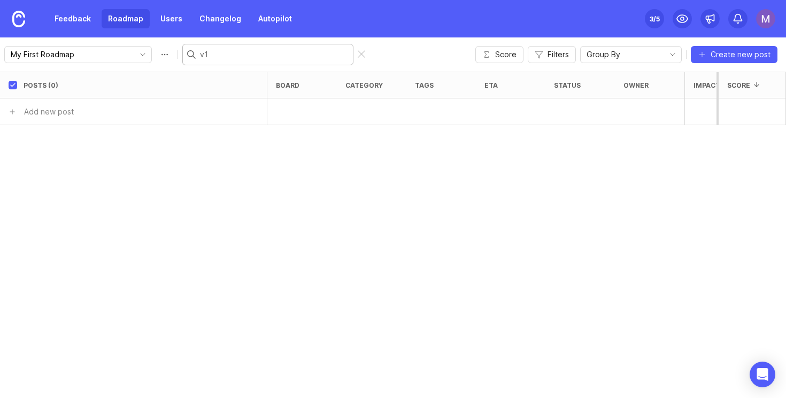
type input "v1"
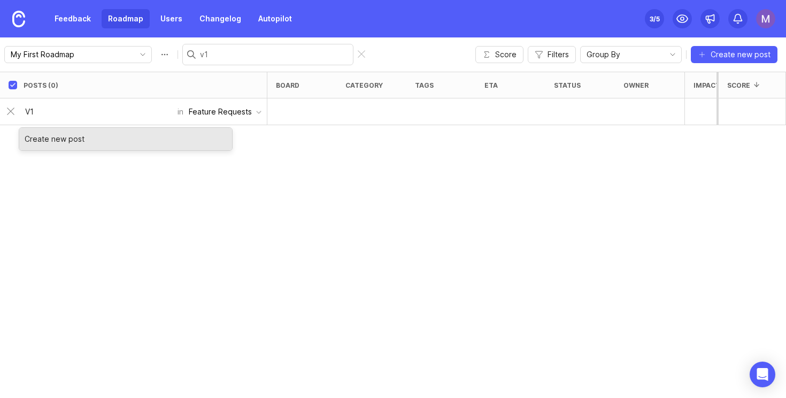
type input "V1"
click at [199, 137] on div "Create new post" at bounding box center [125, 139] width 213 height 22
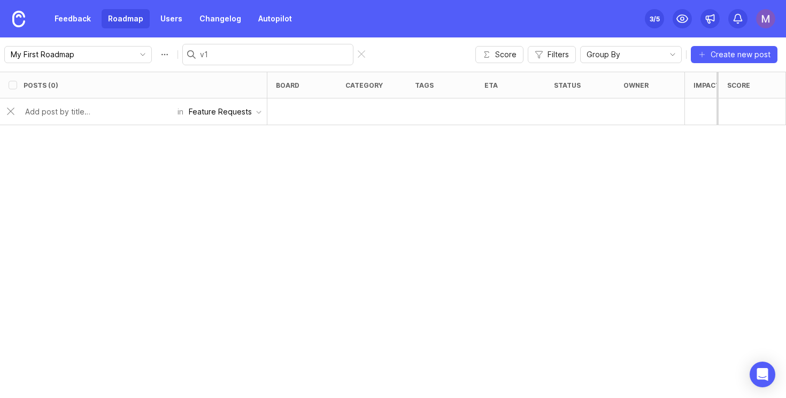
checkbox input "false"
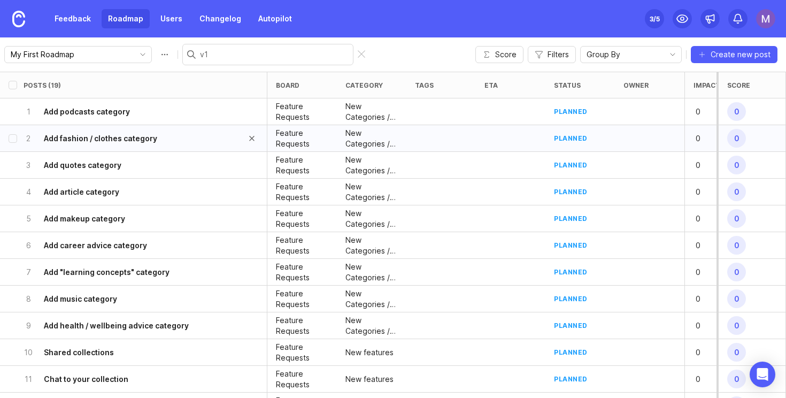
scroll to position [321, 0]
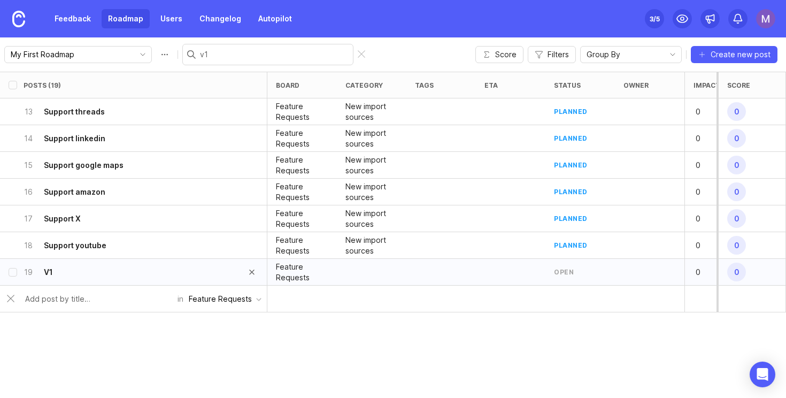
click at [90, 269] on div "19 V1" at bounding box center [130, 272] width 213 height 26
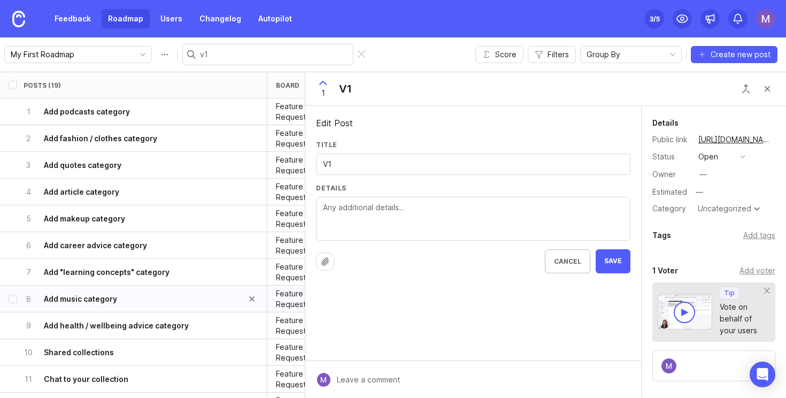
scroll to position [321, 0]
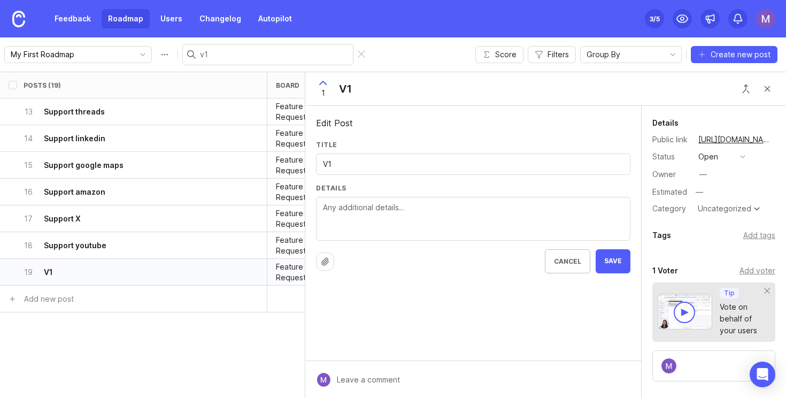
click at [369, 215] on textarea "Details" at bounding box center [473, 219] width 301 height 35
paste textarea "https://tally.so/r/meXQPo"
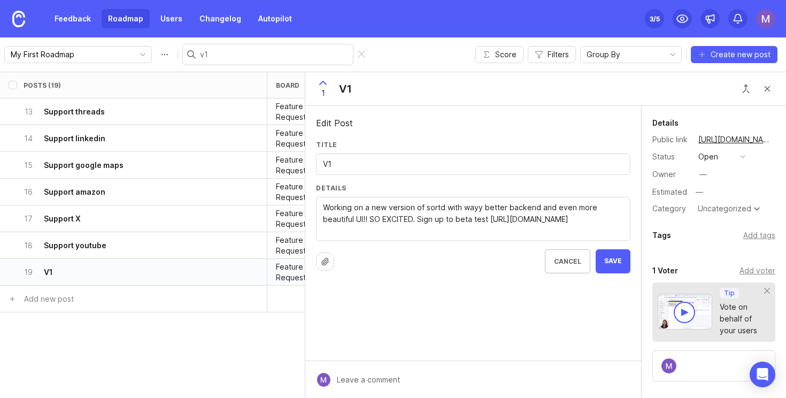
click at [489, 220] on textarea "Working on a new version of sortd with wayy better backend and even more beauti…" at bounding box center [473, 219] width 301 height 35
type textarea "Working on a new version of sortd with wayy better backend and even more beauti…"
click at [617, 260] on span "Save" at bounding box center [613, 261] width 18 height 9
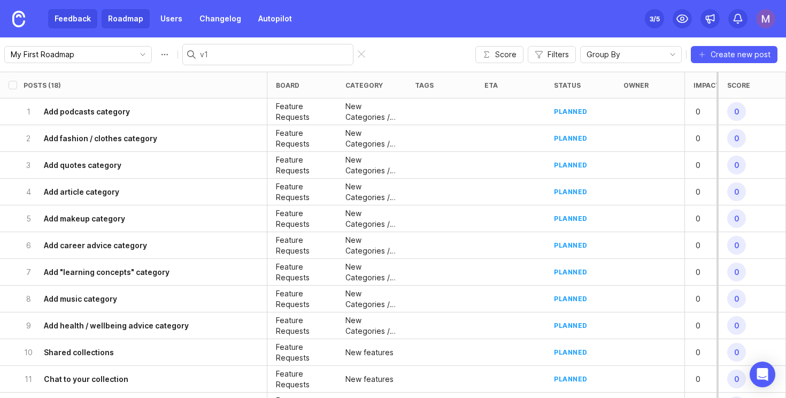
click at [90, 18] on link "Feedback" at bounding box center [72, 18] width 49 height 19
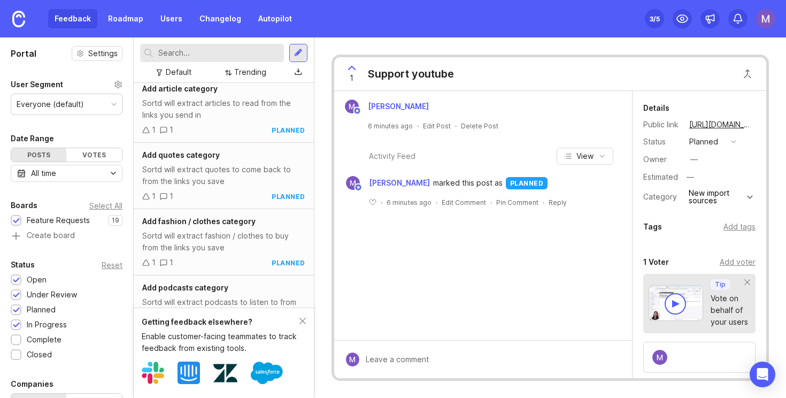
scroll to position [786, 0]
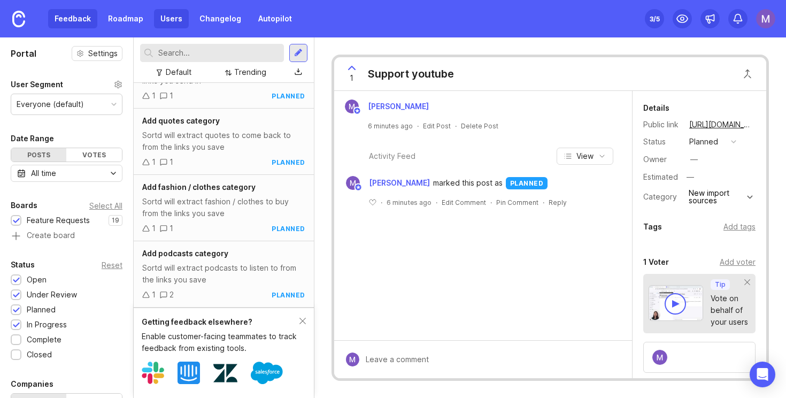
click at [180, 24] on link "Users" at bounding box center [171, 18] width 35 height 19
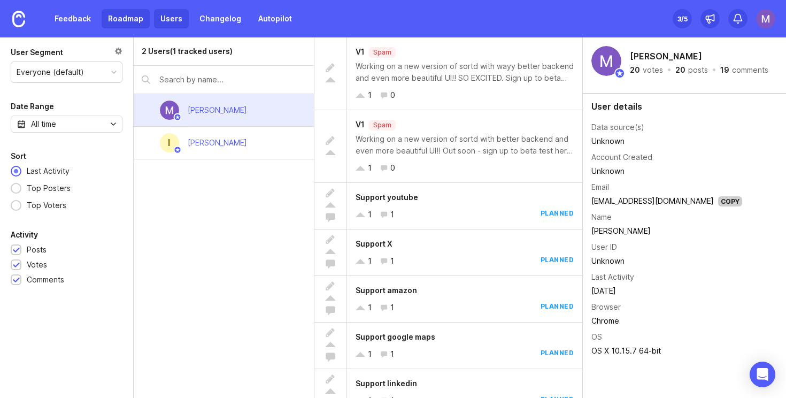
click at [135, 20] on link "Roadmap" at bounding box center [126, 18] width 48 height 19
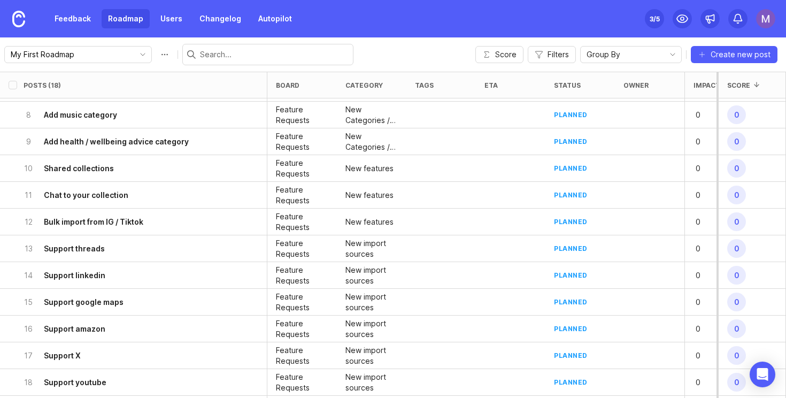
scroll to position [294, 0]
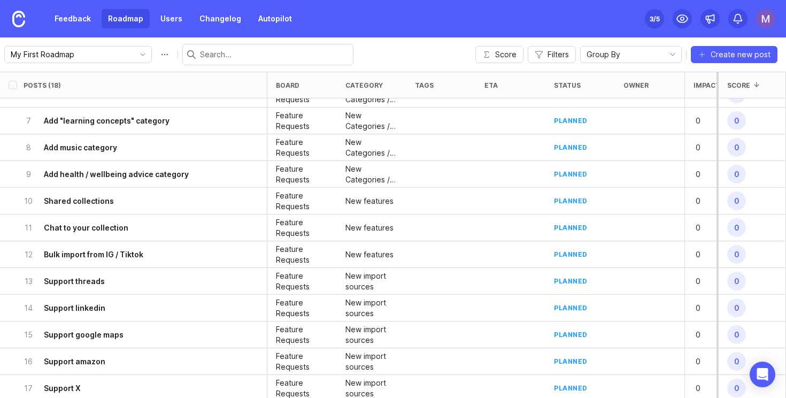
scroll to position [294, 0]
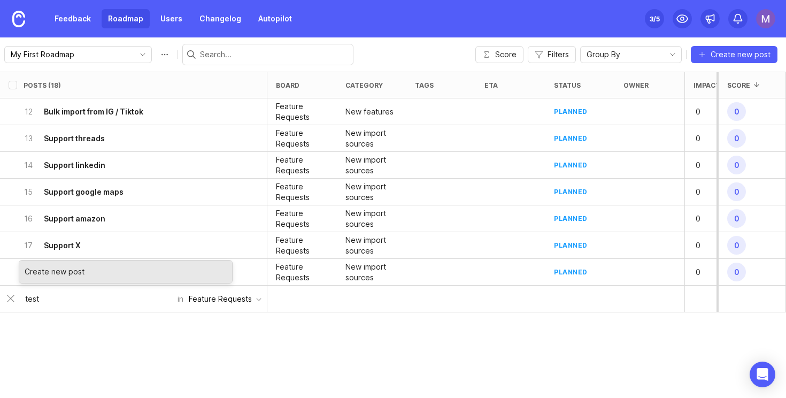
type input "test"
click at [72, 278] on div "Create new post" at bounding box center [125, 271] width 213 height 22
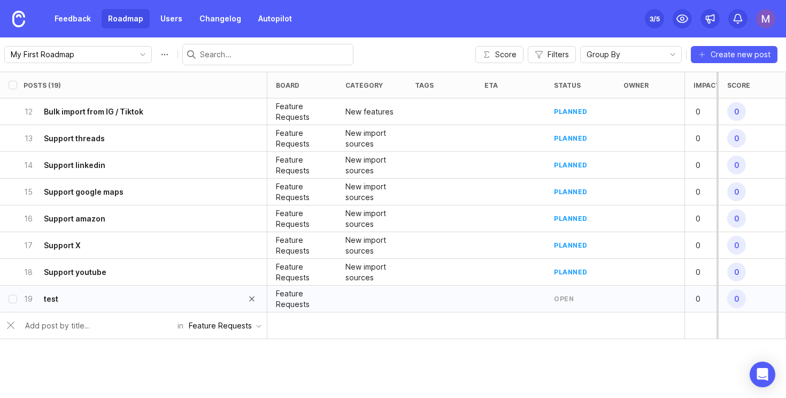
click at [143, 296] on div "19 test" at bounding box center [130, 299] width 213 height 26
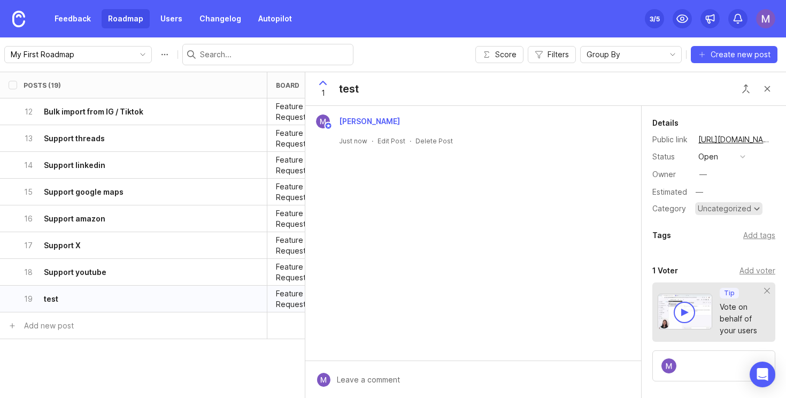
click at [728, 211] on div "Uncategorized" at bounding box center [724, 208] width 53 height 7
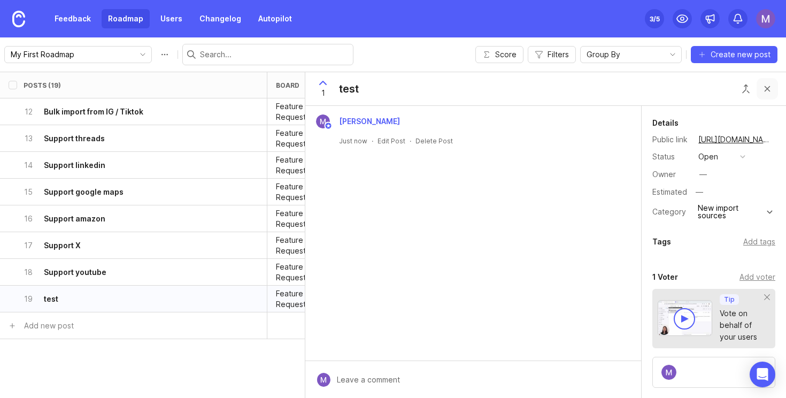
click at [770, 94] on button "Close button" at bounding box center [767, 88] width 21 height 21
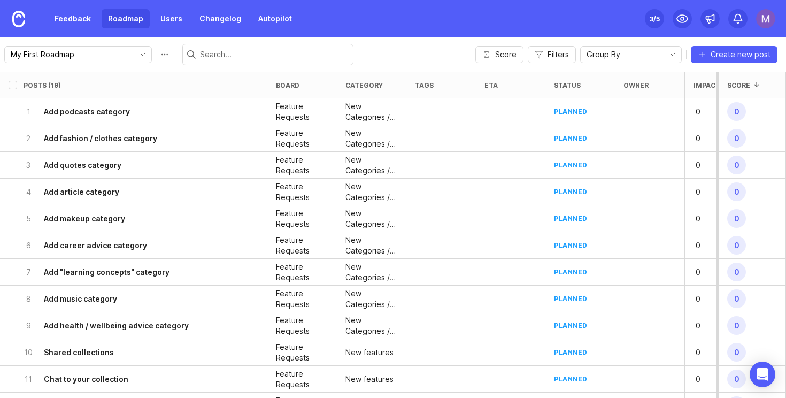
scroll to position [321, 0]
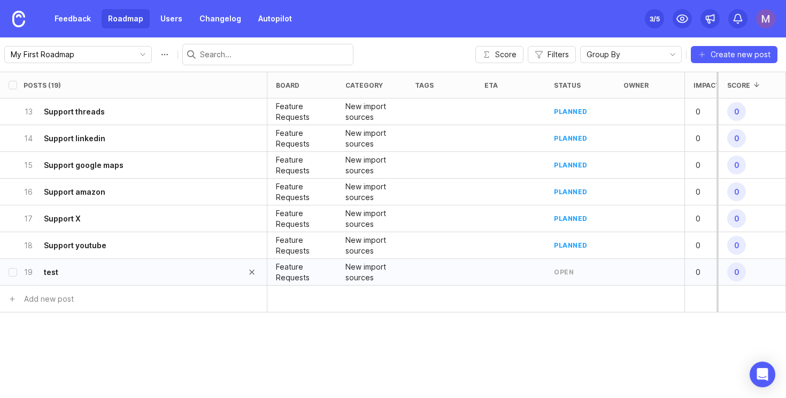
click at [144, 282] on div "19 test" at bounding box center [130, 272] width 213 height 26
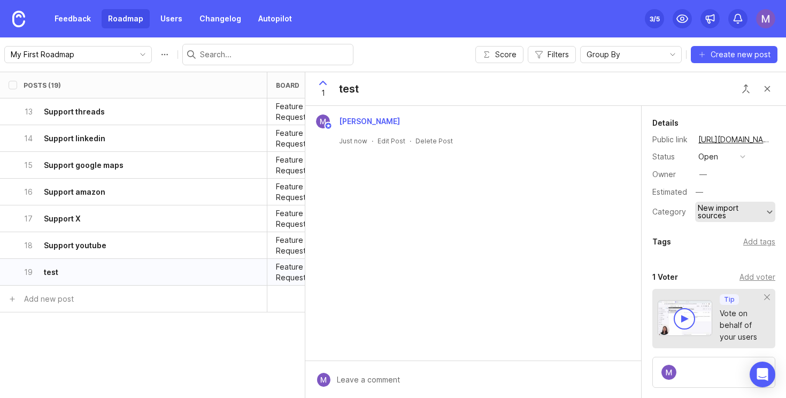
click at [716, 203] on div "New import sources" at bounding box center [735, 212] width 80 height 20
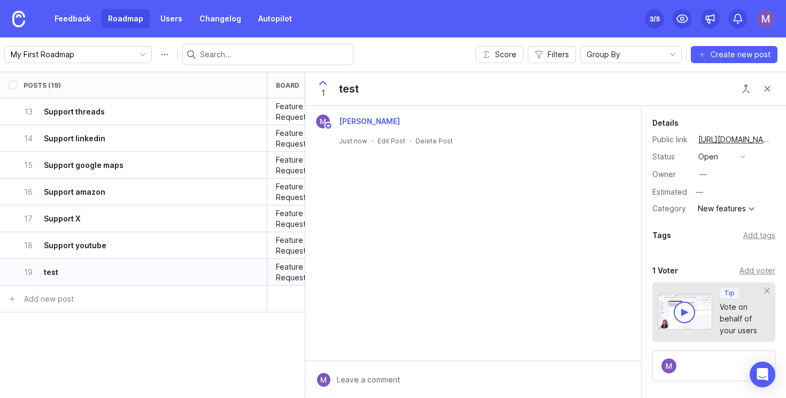
click at [360, 87] on div "1 test" at bounding box center [334, 88] width 59 height 33
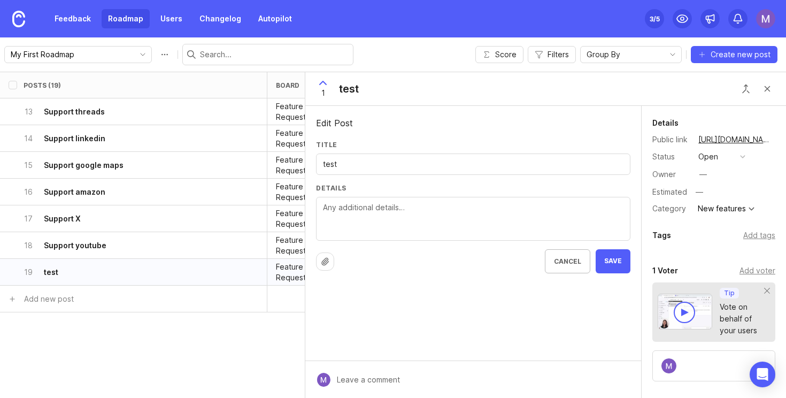
click at [382, 163] on input "test" at bounding box center [473, 164] width 301 height 12
type input "V1"
click at [412, 206] on textarea "Details" at bounding box center [473, 219] width 301 height 35
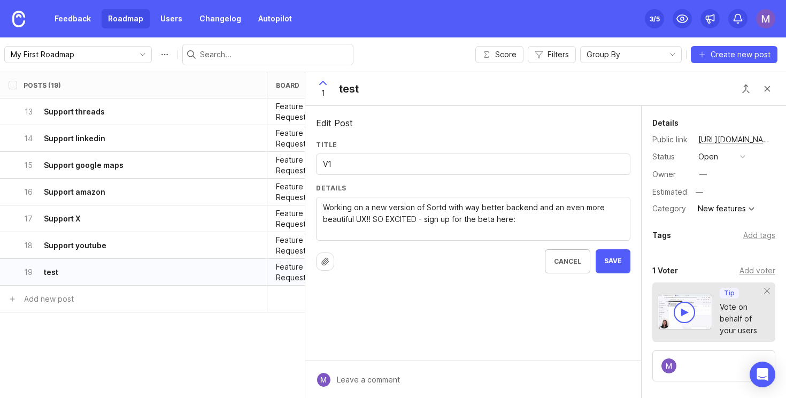
paste textarea "[URL][DOMAIN_NAME]"
type textarea "Working on a new version of Sortd with way better backend and an even more beau…"
click at [614, 265] on span "Save" at bounding box center [613, 261] width 18 height 9
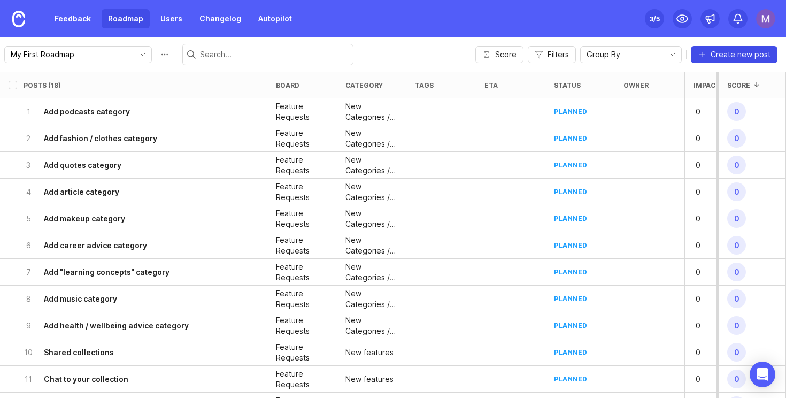
click at [738, 57] on span "Create new post" at bounding box center [741, 54] width 60 height 11
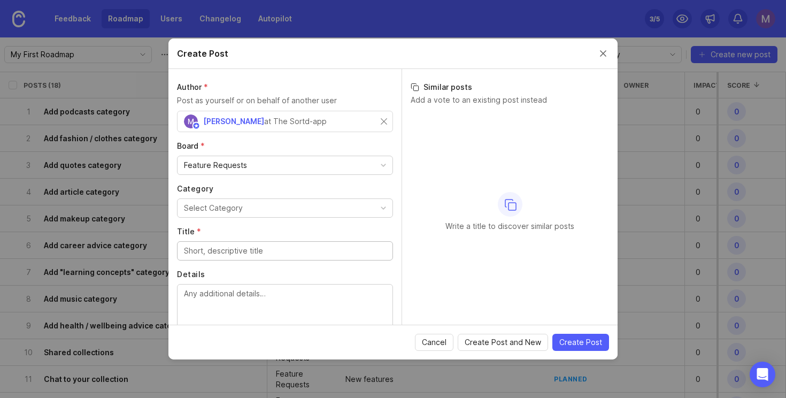
click at [607, 60] on div "Create Post" at bounding box center [392, 54] width 449 height 30
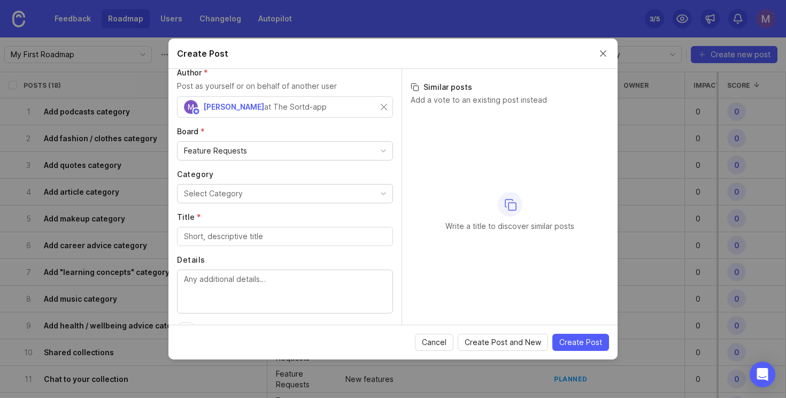
scroll to position [43, 0]
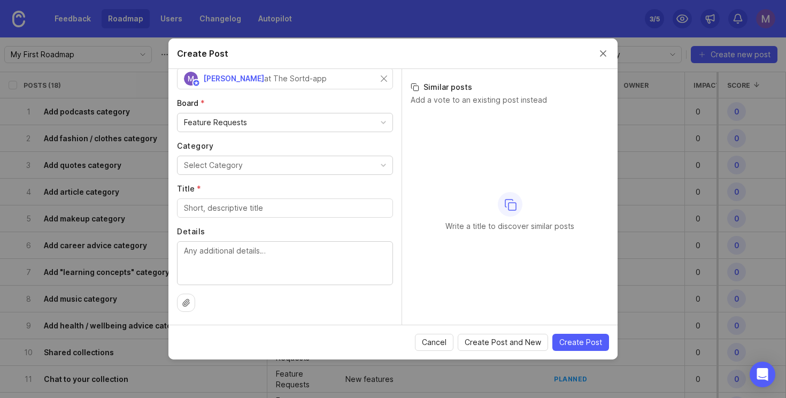
click at [295, 170] on button "Select Category" at bounding box center [285, 165] width 216 height 19
click at [270, 212] on input "Title *" at bounding box center [285, 208] width 202 height 12
type input "test"
click at [237, 279] on textarea "Details" at bounding box center [285, 262] width 202 height 35
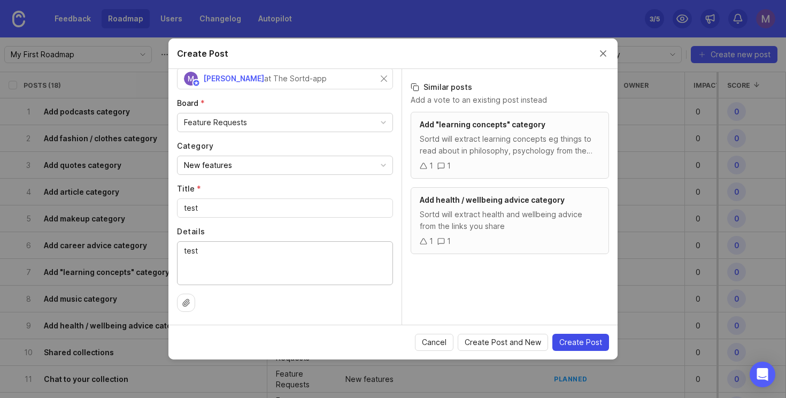
type textarea "test"
click at [574, 342] on span "Create Post" at bounding box center [580, 342] width 43 height 11
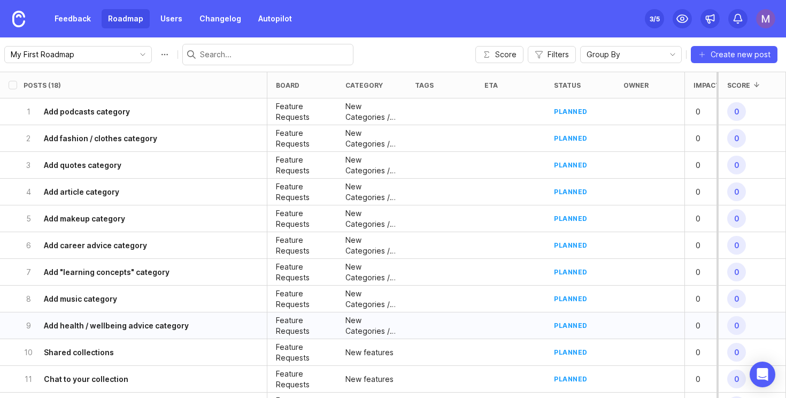
scroll to position [321, 0]
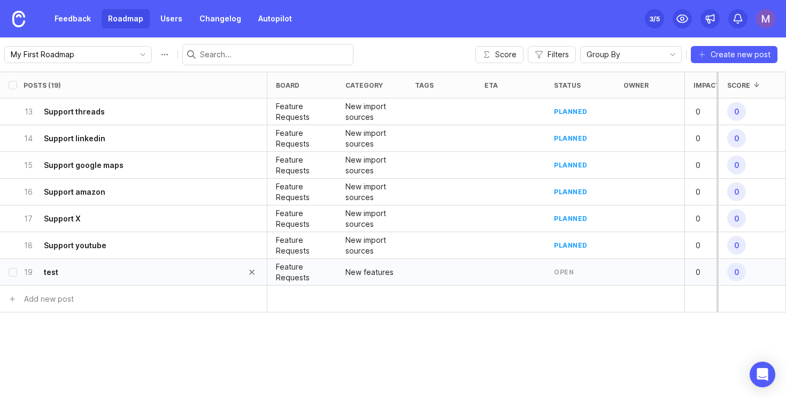
click at [96, 282] on div "19 test" at bounding box center [130, 272] width 213 height 26
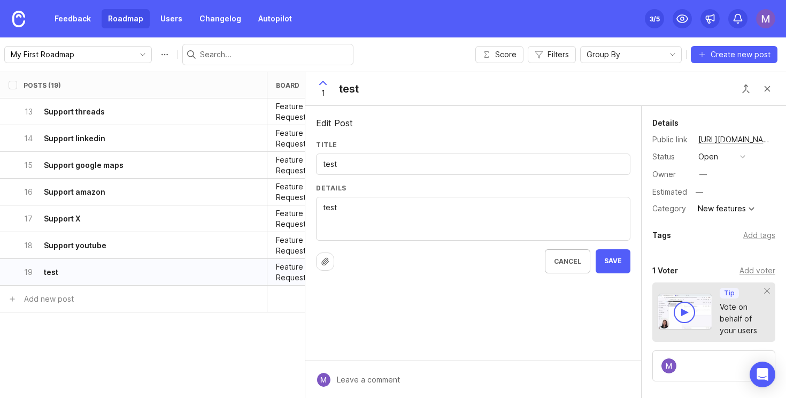
click at [390, 228] on textarea "test" at bounding box center [473, 219] width 301 height 35
type textarea "S"
click at [330, 267] on div at bounding box center [325, 261] width 18 height 18
type textarea "S"
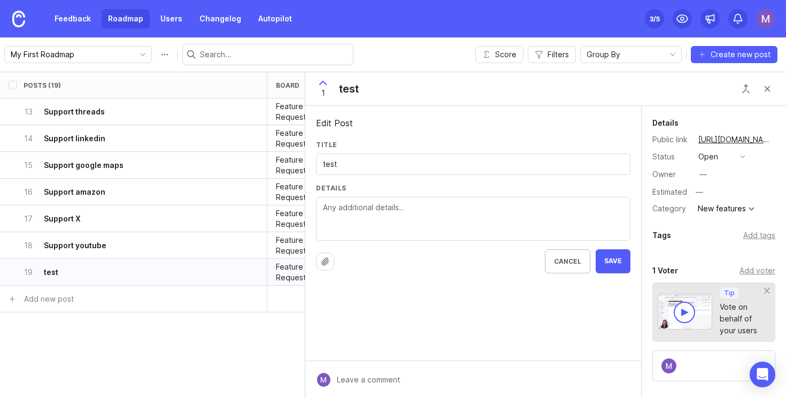
type textarea "W"
type textarea "Working on a new version with better backend and even more beautiful UI!"
click at [357, 154] on div "test" at bounding box center [473, 163] width 314 height 21
click at [355, 158] on div "test" at bounding box center [473, 163] width 314 height 21
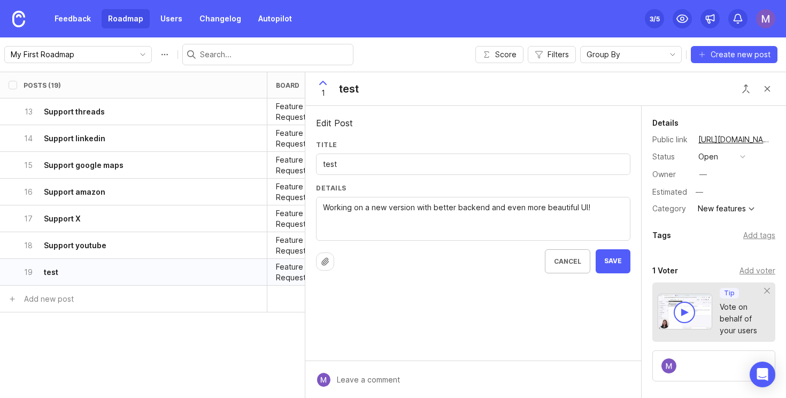
click at [343, 160] on input "test" at bounding box center [473, 164] width 301 height 12
type input "V1"
type textarea "Working on a new version with better backend and even more beautiful UI! Out so…"
click at [610, 263] on span "Save" at bounding box center [613, 261] width 18 height 9
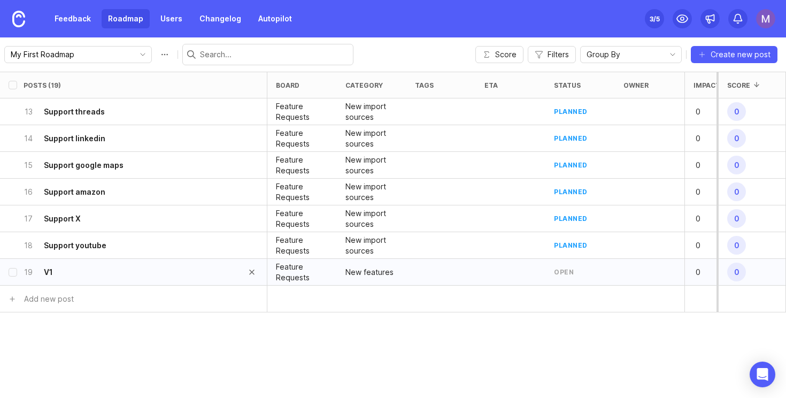
click at [134, 272] on div "19 V1" at bounding box center [130, 272] width 213 height 26
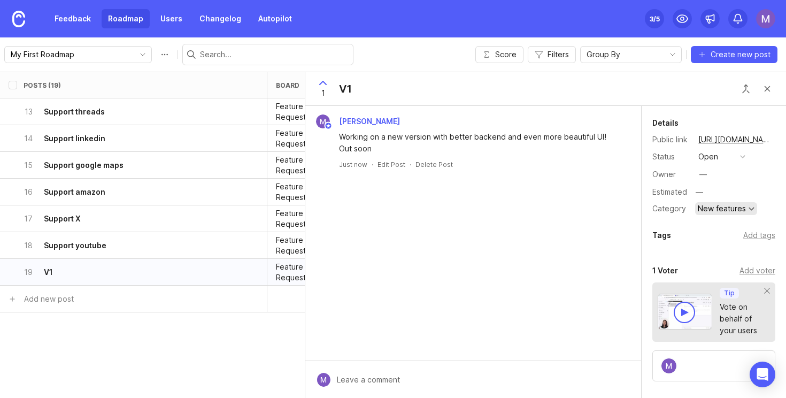
click at [716, 211] on div "New features" at bounding box center [722, 208] width 48 height 7
click at [725, 152] on button "open" at bounding box center [721, 157] width 53 height 14
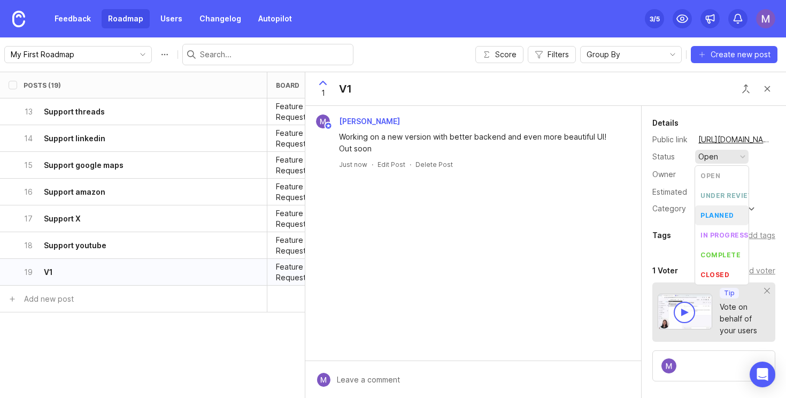
click at [718, 211] on div "planned" at bounding box center [718, 215] width 34 height 9
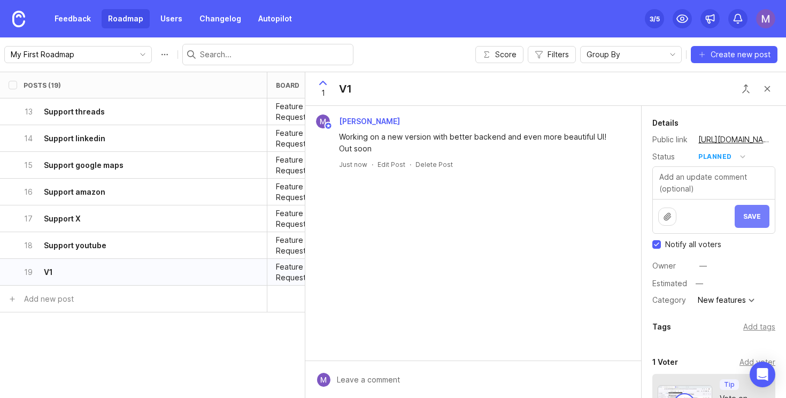
click at [759, 219] on span "Save" at bounding box center [752, 216] width 18 height 8
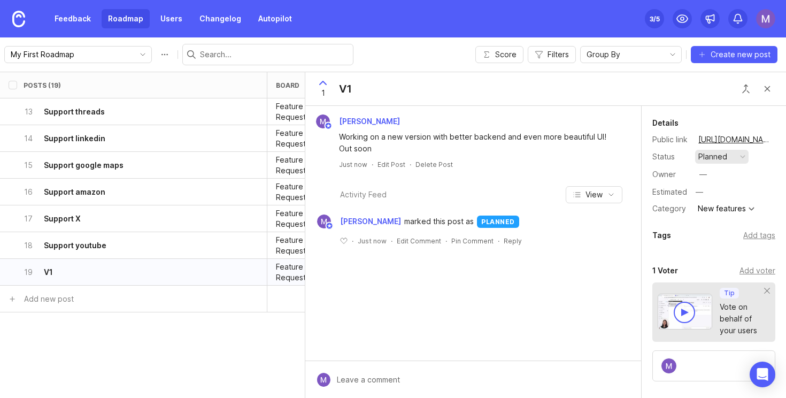
click at [714, 157] on div "planned" at bounding box center [712, 157] width 29 height 12
click at [714, 230] on div "in progress" at bounding box center [725, 234] width 48 height 9
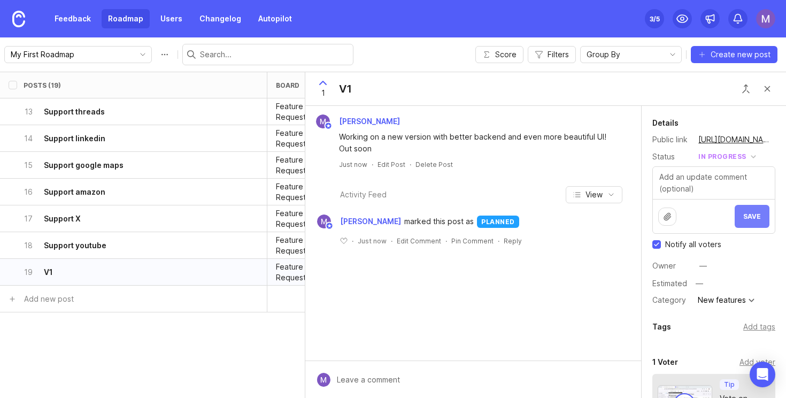
click at [749, 220] on button "Save" at bounding box center [752, 216] width 35 height 23
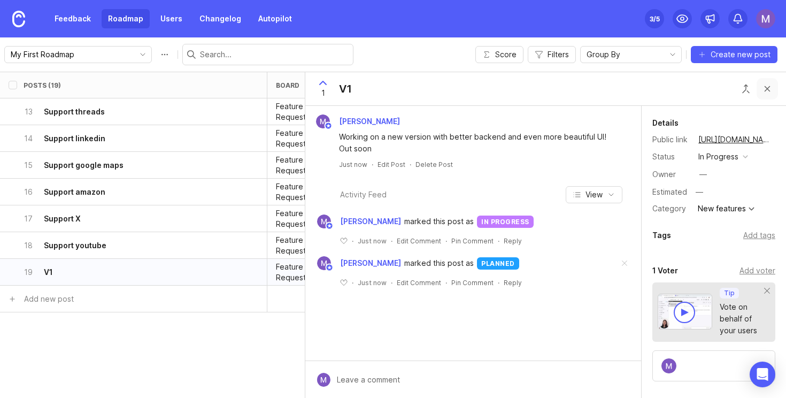
click at [769, 90] on button "Close button" at bounding box center [767, 88] width 21 height 21
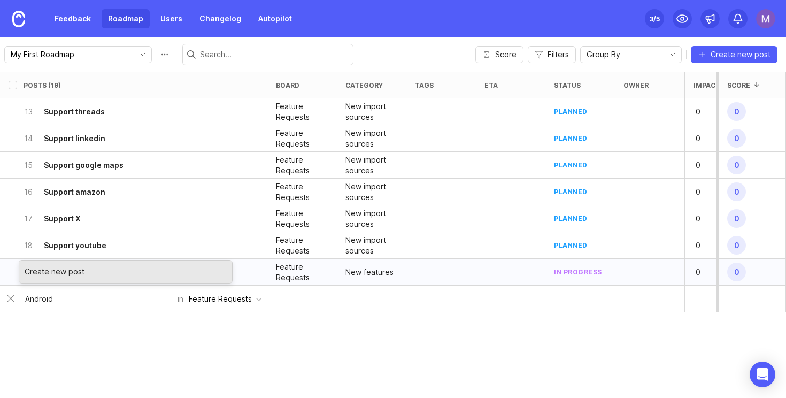
type input "Android"
click at [65, 281] on div "Create new post" at bounding box center [125, 271] width 213 height 22
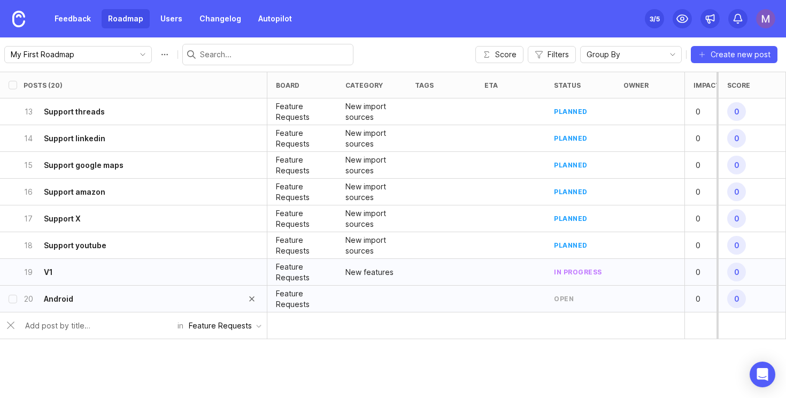
click at [80, 305] on div "20 Android" at bounding box center [130, 299] width 213 height 26
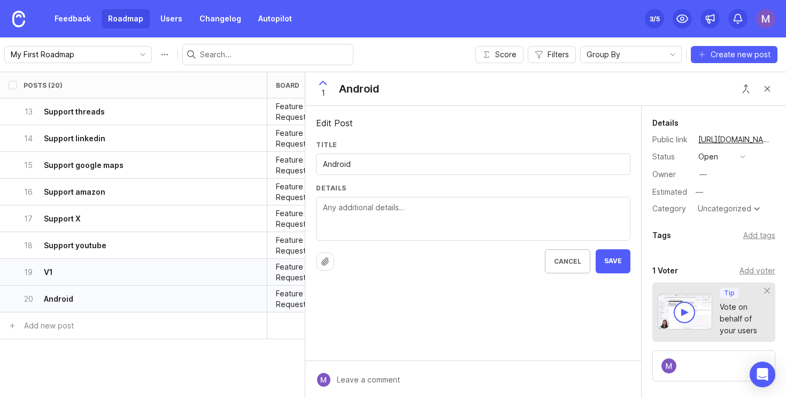
click at [346, 224] on textarea "Details" at bounding box center [473, 219] width 301 height 35
type textarea "A"
type textarea "Sortd for Android - out soon :)"
click at [737, 202] on div "Uncategorized" at bounding box center [728, 208] width 67 height 13
click at [719, 158] on button "open" at bounding box center [721, 157] width 53 height 14
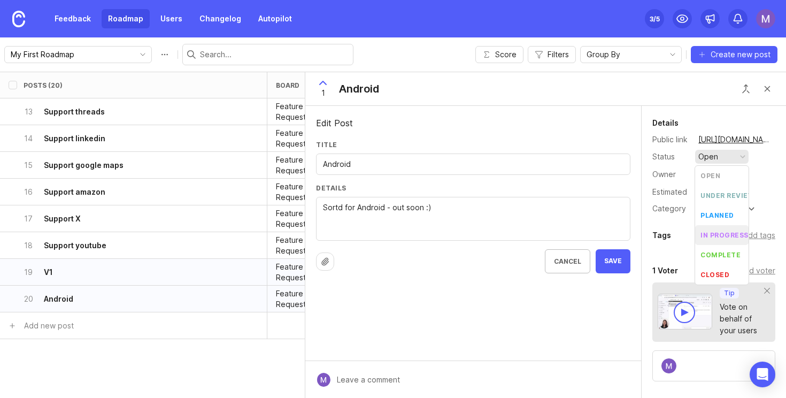
click at [715, 240] on progress "in progress" at bounding box center [721, 235] width 53 height 20
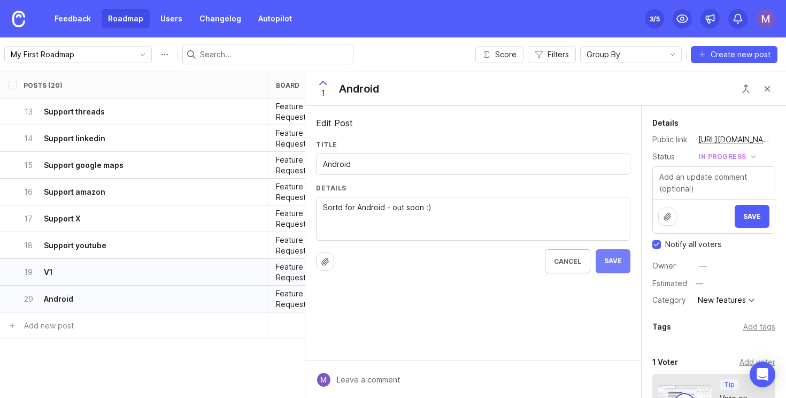
click at [617, 260] on span "Save" at bounding box center [613, 261] width 18 height 9
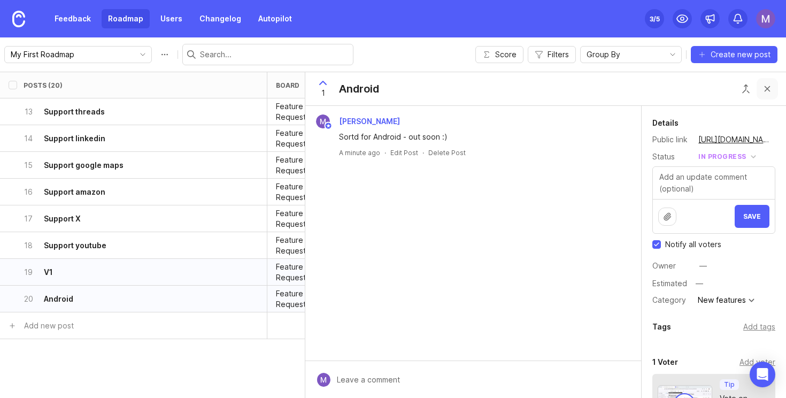
click at [767, 88] on button "Close button" at bounding box center [767, 88] width 21 height 21
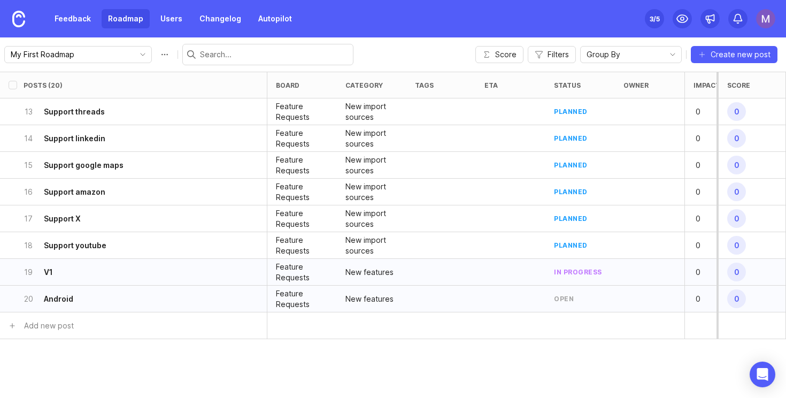
click at [563, 299] on div "open" at bounding box center [564, 298] width 20 height 9
click at [163, 300] on div "20 Android" at bounding box center [130, 299] width 213 height 26
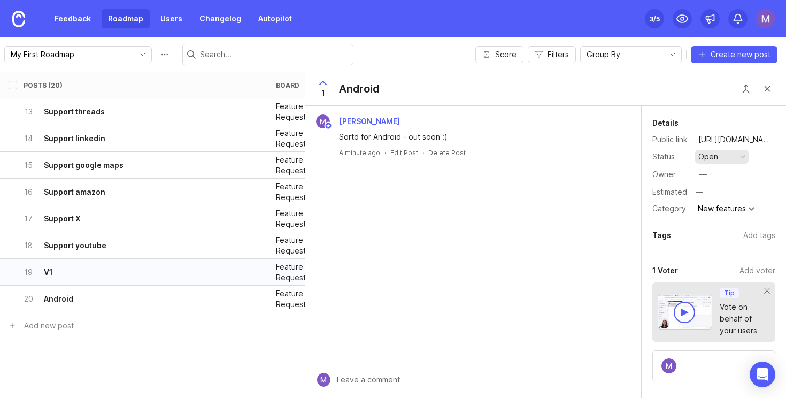
click at [732, 159] on button "open" at bounding box center [721, 157] width 53 height 14
click at [728, 232] on div "in progress" at bounding box center [725, 234] width 48 height 9
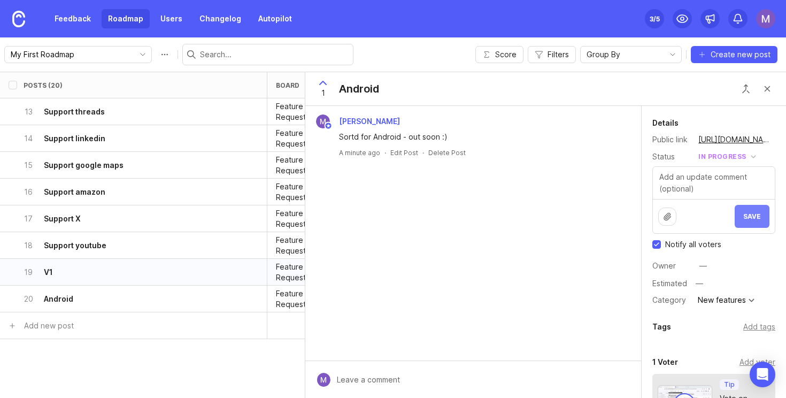
click at [750, 218] on span "Save" at bounding box center [752, 216] width 18 height 8
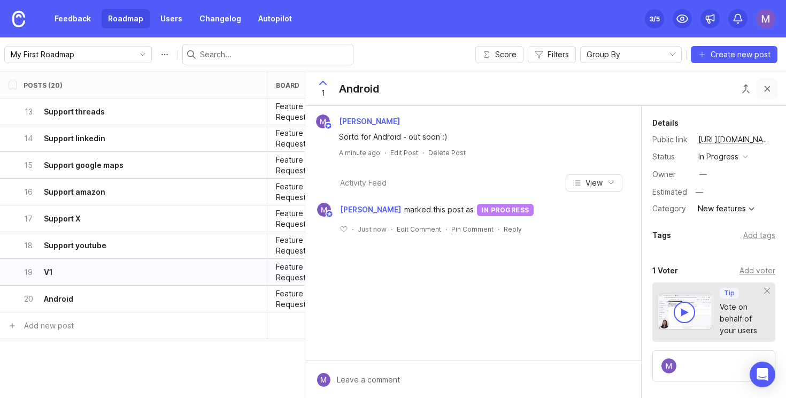
click at [769, 89] on button "Close button" at bounding box center [767, 88] width 21 height 21
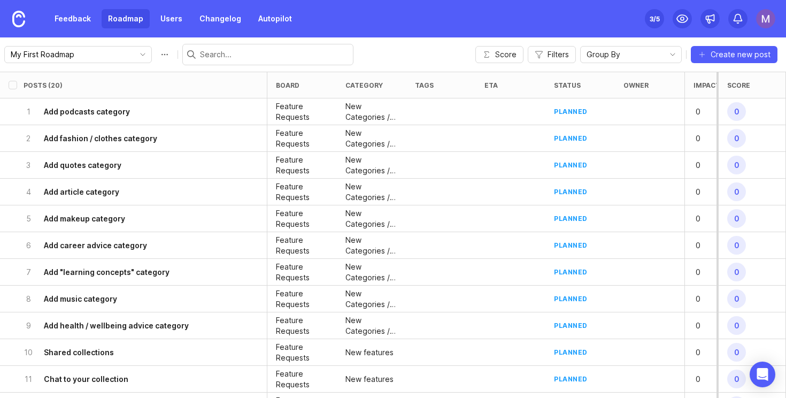
scroll to position [348, 0]
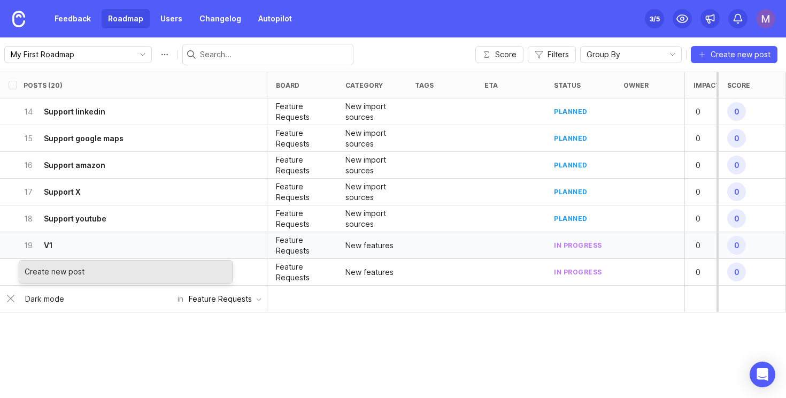
type input "Dark mode"
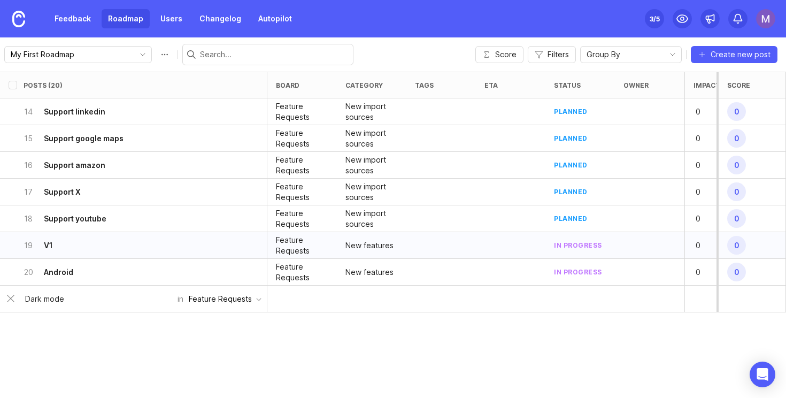
click at [276, 375] on div "Posts (20) board category tags eta status owner Impact Votes Effort Score 1 Add…" at bounding box center [393, 235] width 786 height 326
click at [138, 307] on div "Dark mode" at bounding box center [98, 299] width 159 height 20
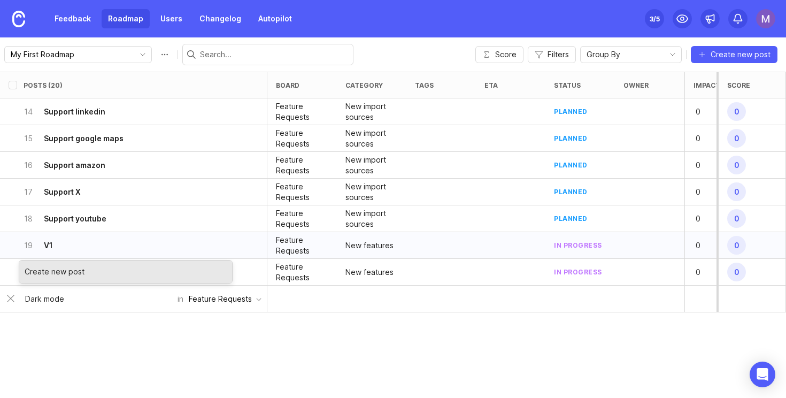
click at [100, 275] on div "Create new post" at bounding box center [125, 271] width 213 height 22
click at [53, 270] on div "Create new post" at bounding box center [125, 271] width 213 height 22
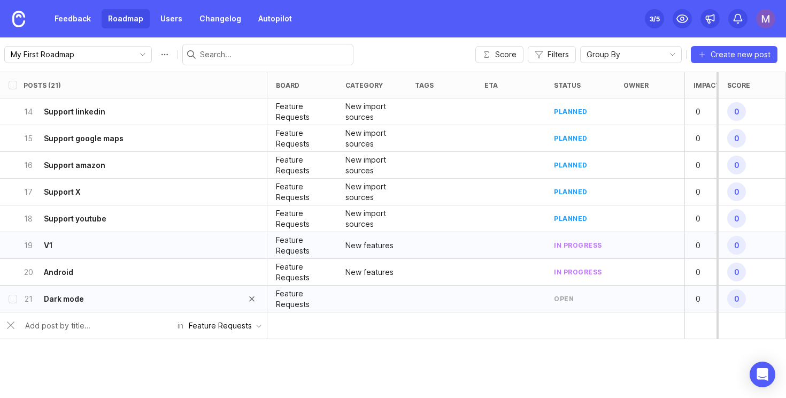
click at [142, 297] on div "21 Dark mode" at bounding box center [130, 299] width 213 height 26
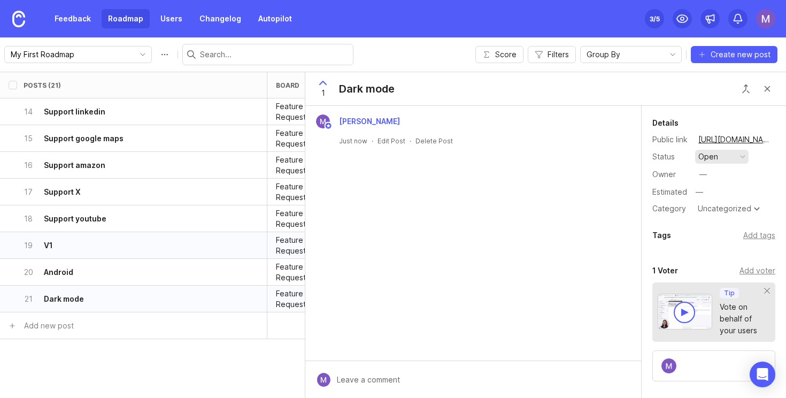
click at [722, 158] on button "open" at bounding box center [721, 157] width 53 height 14
click at [717, 227] on progress "in progress" at bounding box center [721, 235] width 53 height 20
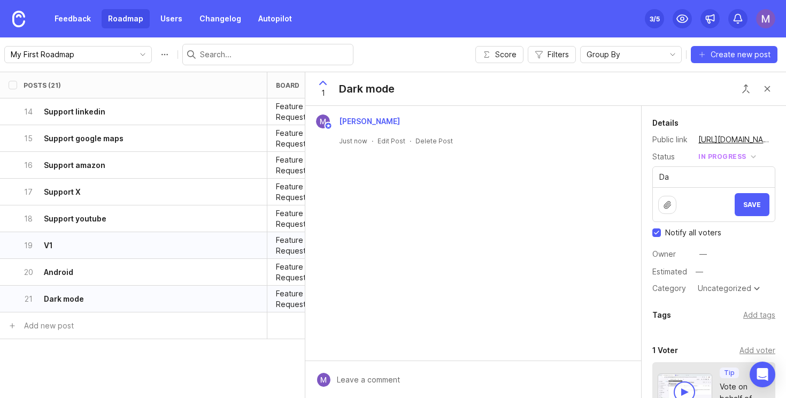
type textarea "D"
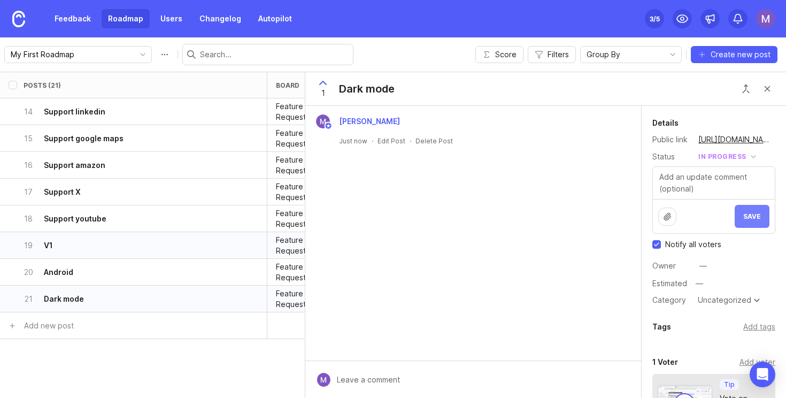
click at [758, 218] on span "Save" at bounding box center [752, 216] width 18 height 8
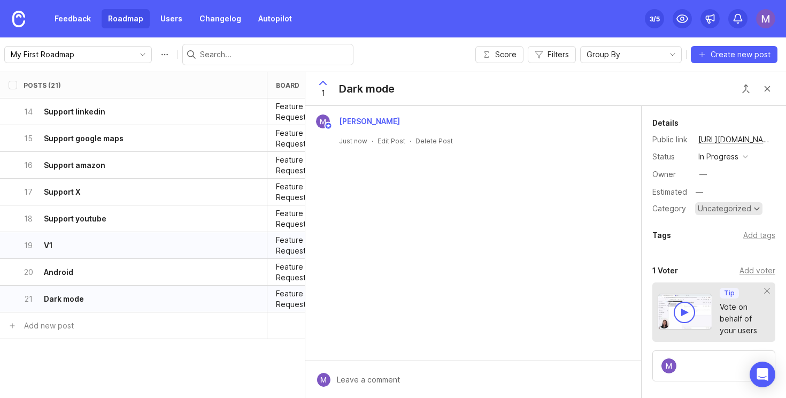
click at [720, 207] on div "Uncategorized" at bounding box center [724, 208] width 53 height 7
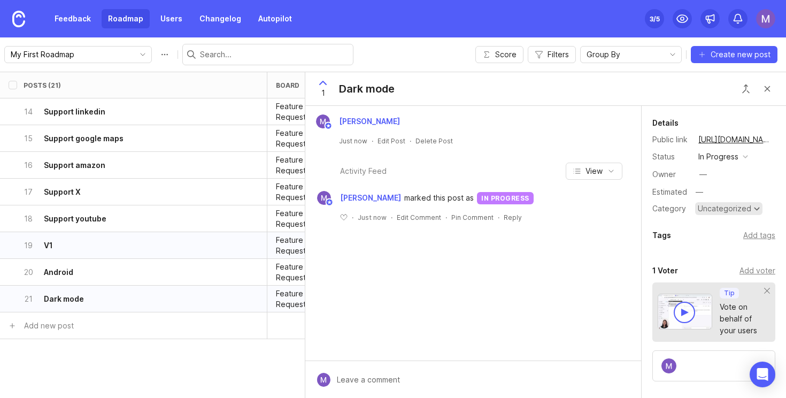
click at [714, 210] on div "Uncategorized" at bounding box center [724, 208] width 53 height 7
click at [767, 88] on button "Close button" at bounding box center [767, 88] width 21 height 21
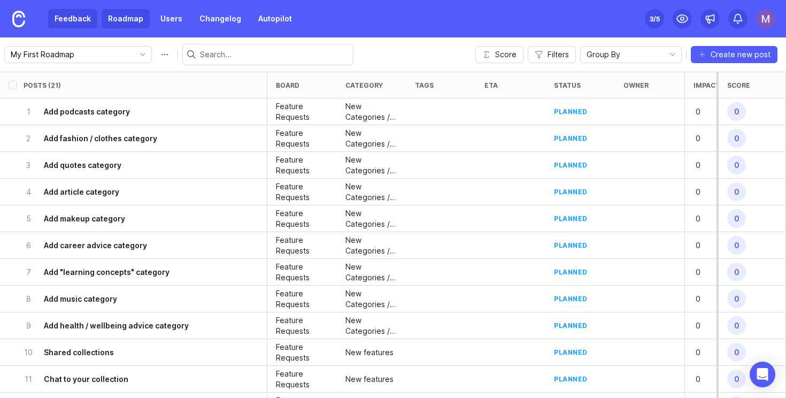
click at [60, 22] on link "Feedback" at bounding box center [72, 18] width 49 height 19
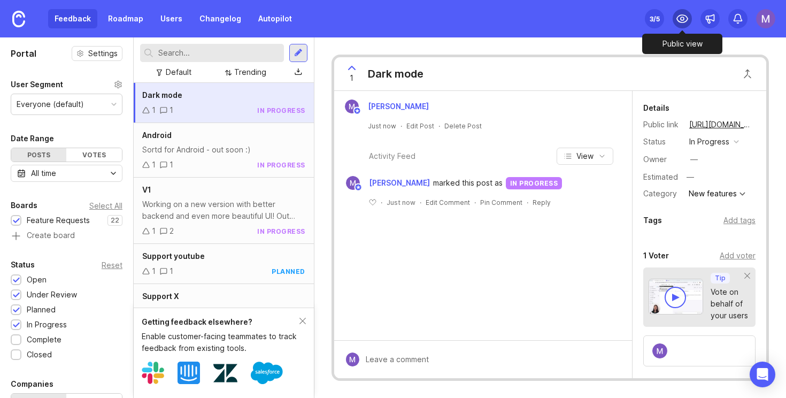
click at [676, 16] on icon at bounding box center [682, 18] width 13 height 13
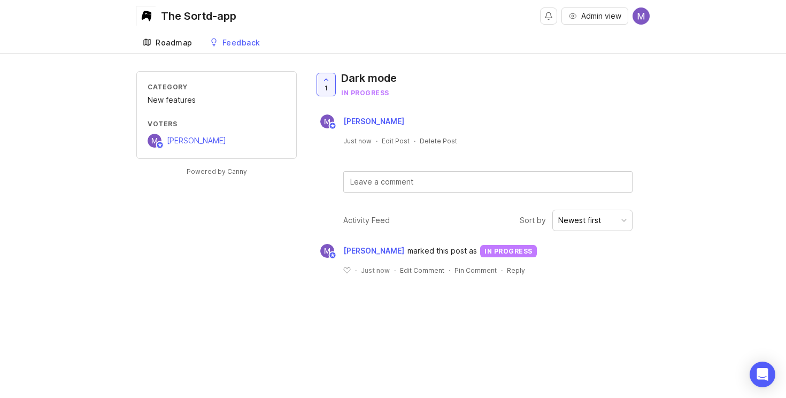
click at [172, 32] on link "Roadmap" at bounding box center [167, 43] width 63 height 22
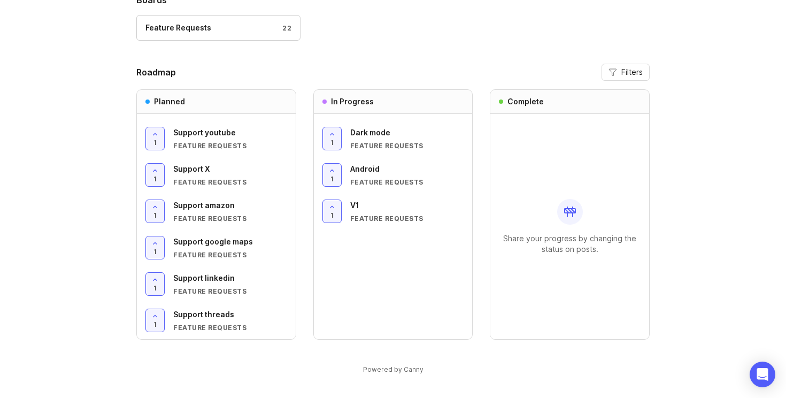
scroll to position [33, 0]
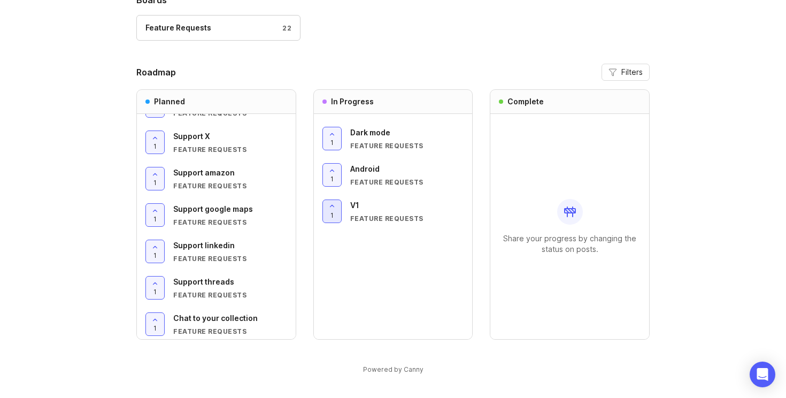
click at [332, 204] on icon at bounding box center [331, 205] width 7 height 7
click at [330, 215] on span "0" at bounding box center [332, 215] width 4 height 9
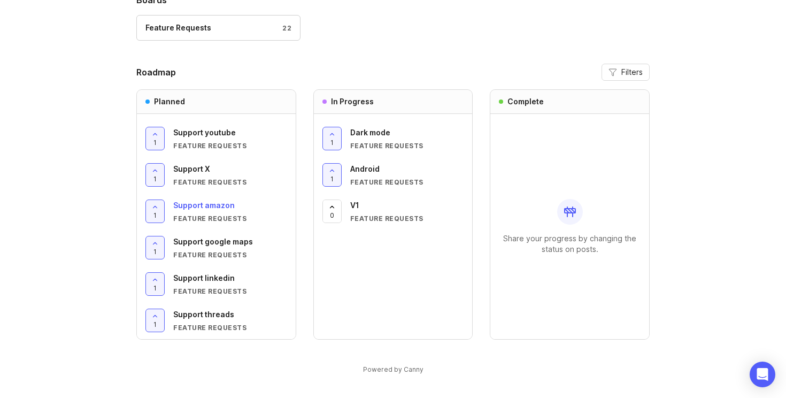
click at [219, 210] on div "Support amazon" at bounding box center [230, 205] width 114 height 12
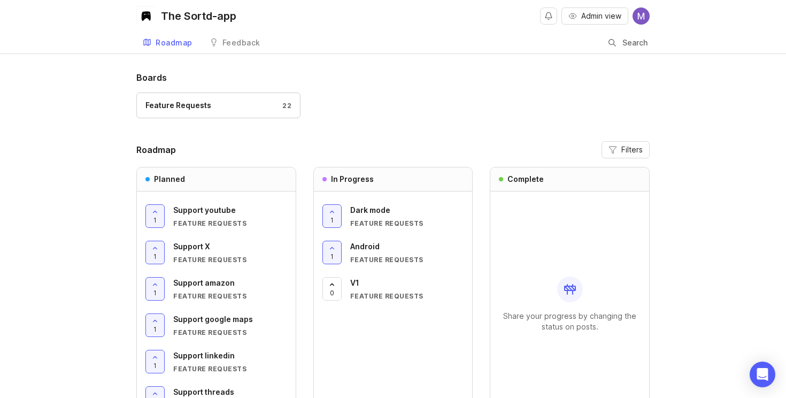
click at [216, 18] on div "The Sortd-app" at bounding box center [198, 16] width 75 height 11
click at [595, 21] on span "Admin view" at bounding box center [601, 16] width 40 height 11
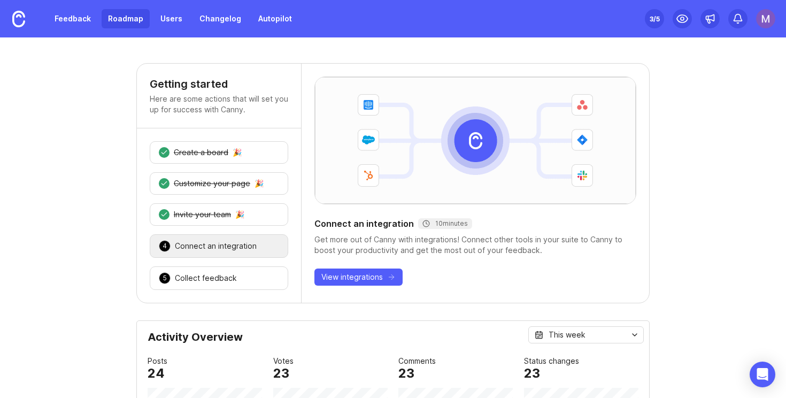
click at [126, 19] on link "Roadmap" at bounding box center [126, 18] width 48 height 19
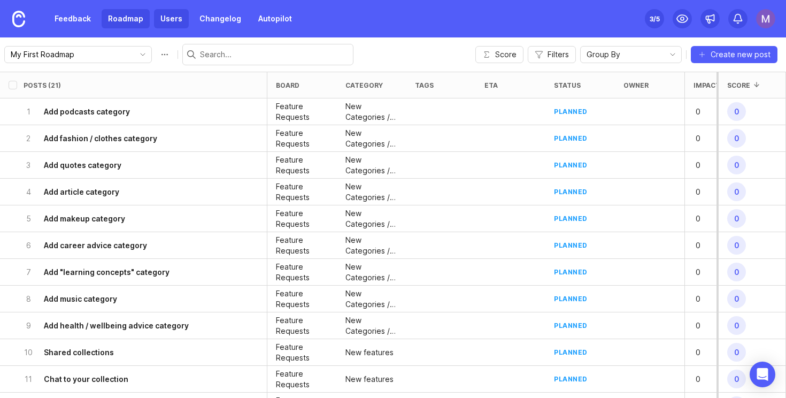
click at [167, 20] on link "Users" at bounding box center [171, 18] width 35 height 19
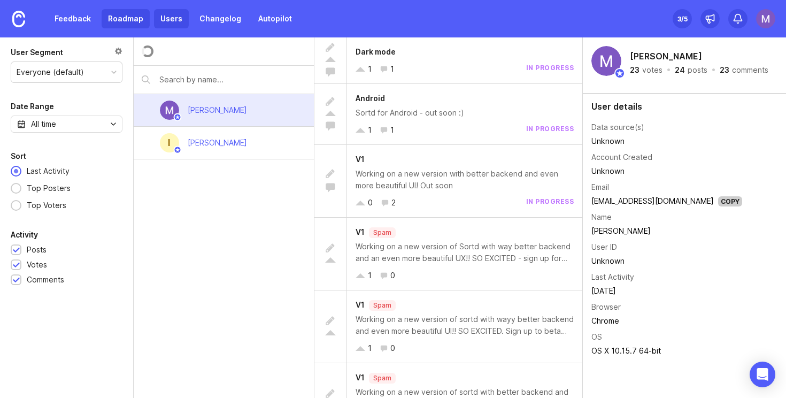
click at [107, 23] on link "Roadmap" at bounding box center [126, 18] width 48 height 19
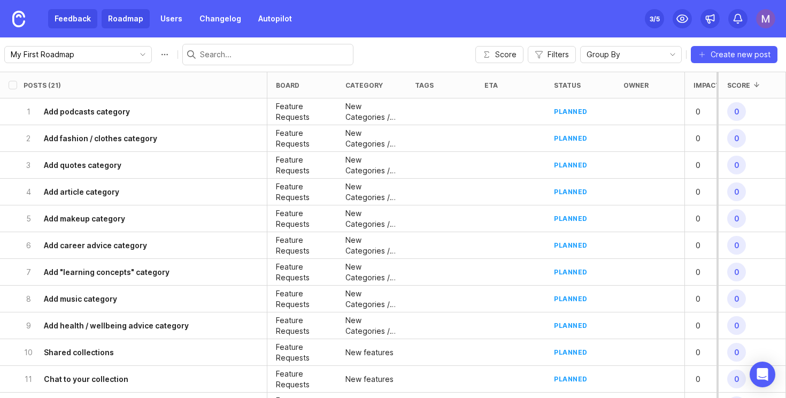
click at [75, 20] on link "Feedback" at bounding box center [72, 18] width 49 height 19
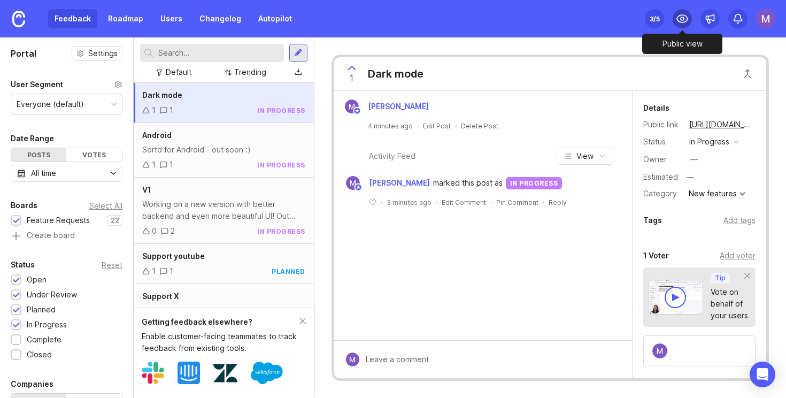
click at [680, 19] on icon at bounding box center [682, 18] width 13 height 13
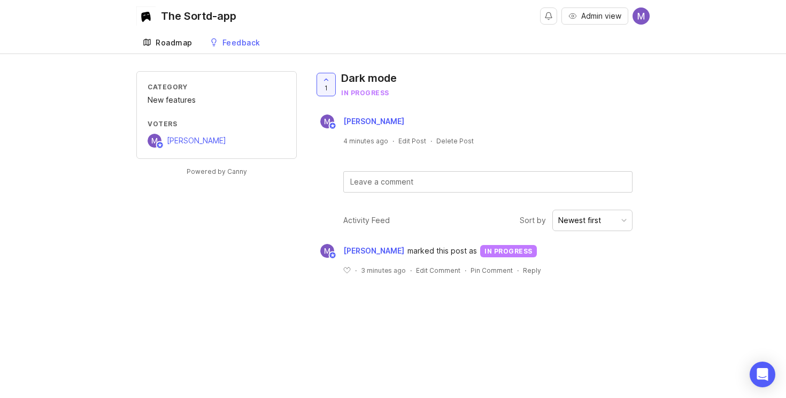
click at [181, 35] on link "Roadmap" at bounding box center [167, 43] width 63 height 22
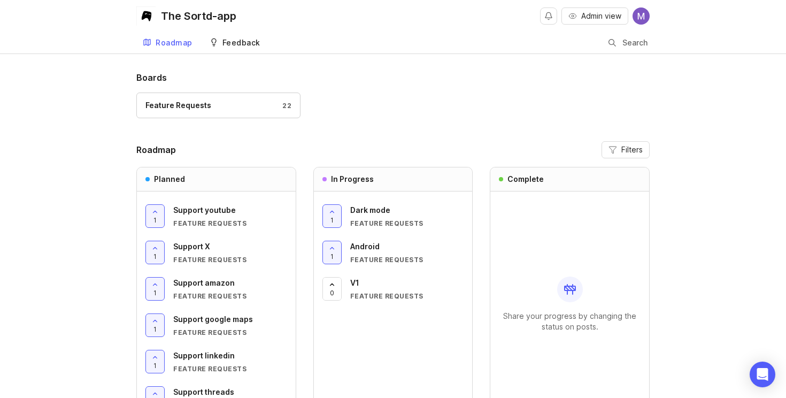
click at [232, 41] on div "Feedback" at bounding box center [241, 42] width 38 height 7
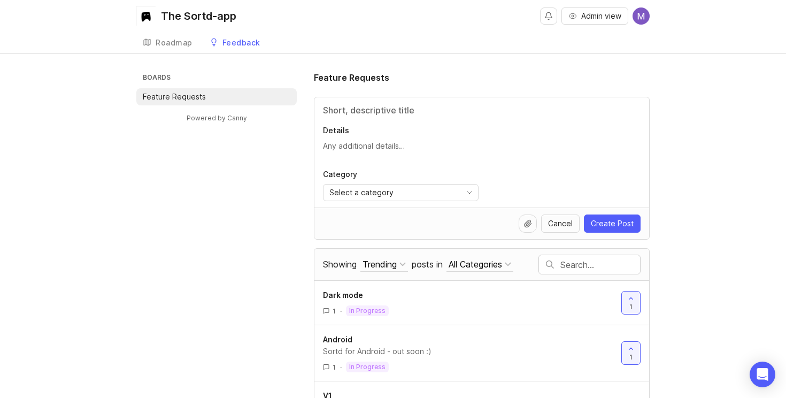
click at [374, 217] on div "Cancel Create Post" at bounding box center [482, 223] width 318 height 18
click at [176, 37] on link "Roadmap" at bounding box center [167, 43] width 63 height 22
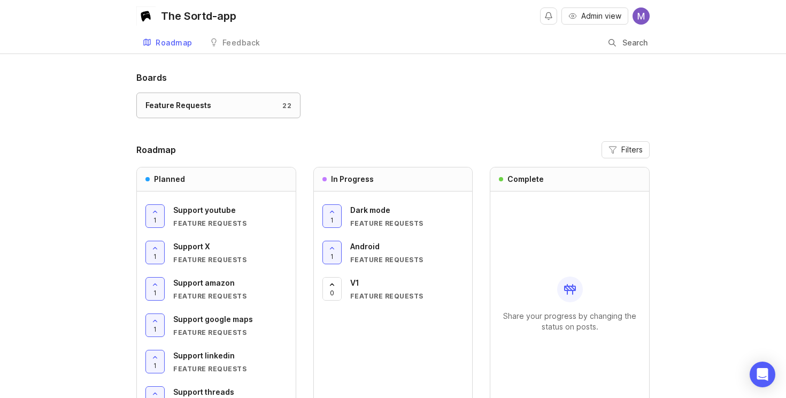
scroll to position [12, 0]
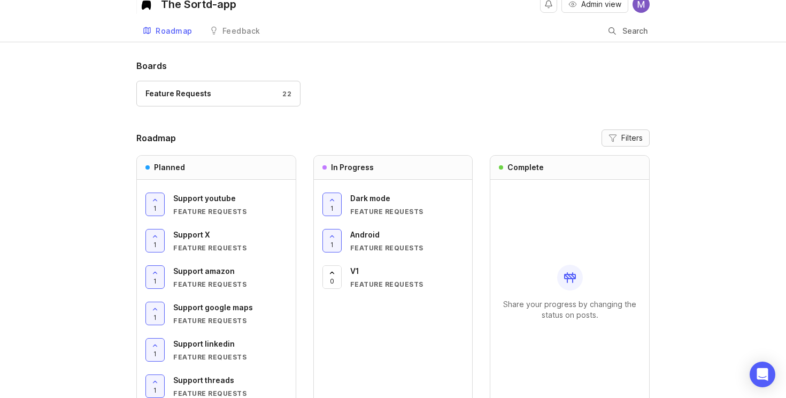
click at [633, 143] on span "Filters" at bounding box center [631, 138] width 21 height 11
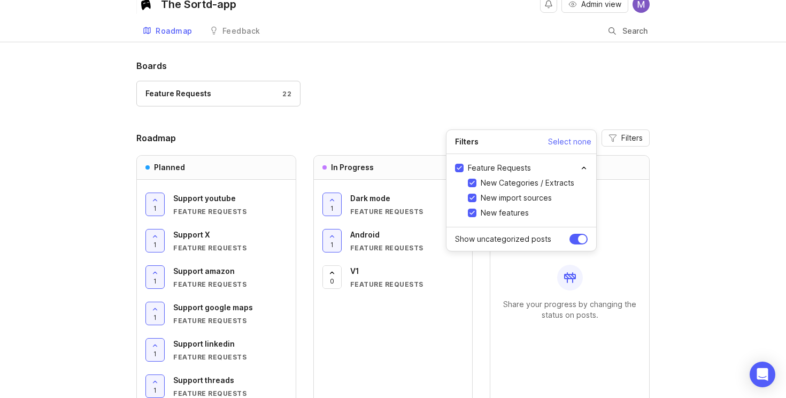
click at [459, 168] on input "Feature Requests" at bounding box center [459, 168] width 9 height 9
checkbox input "false"
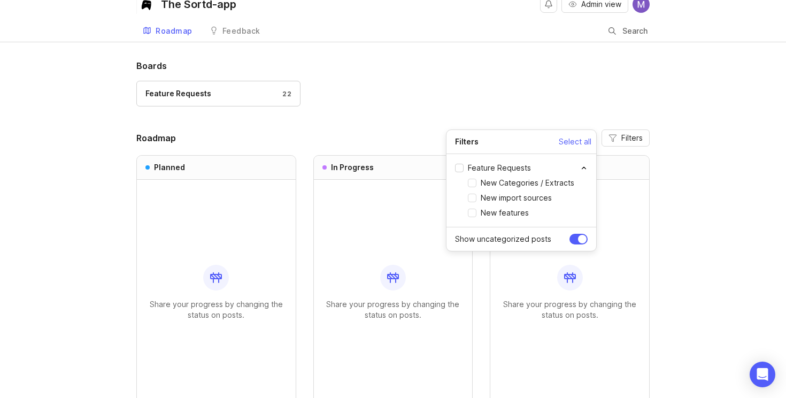
click at [459, 168] on input "Feature Requests" at bounding box center [459, 168] width 9 height 9
checkbox input "true"
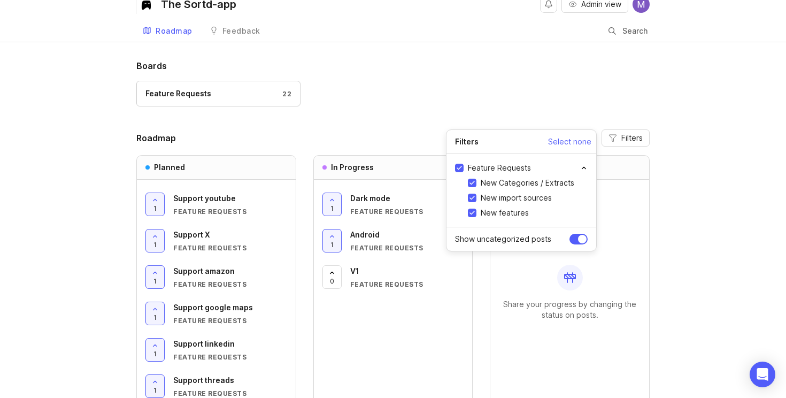
click at [478, 182] on label "New Categories / Extracts" at bounding box center [521, 183] width 106 height 11
click at [476, 182] on input "New Categories / Extracts" at bounding box center [472, 183] width 9 height 9
click at [475, 182] on input "New Categories / Extracts" at bounding box center [472, 183] width 9 height 9
checkbox input "true"
click at [474, 204] on div "New Categories / Extracts New import sources New features" at bounding box center [528, 198] width 120 height 41
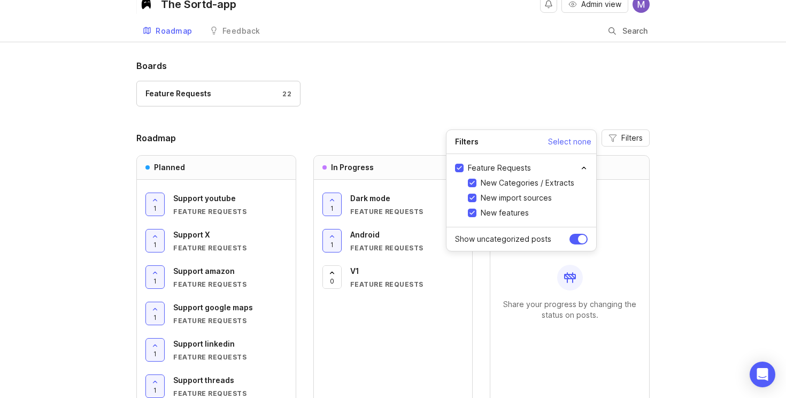
click at [474, 201] on input "New import sources" at bounding box center [472, 198] width 9 height 9
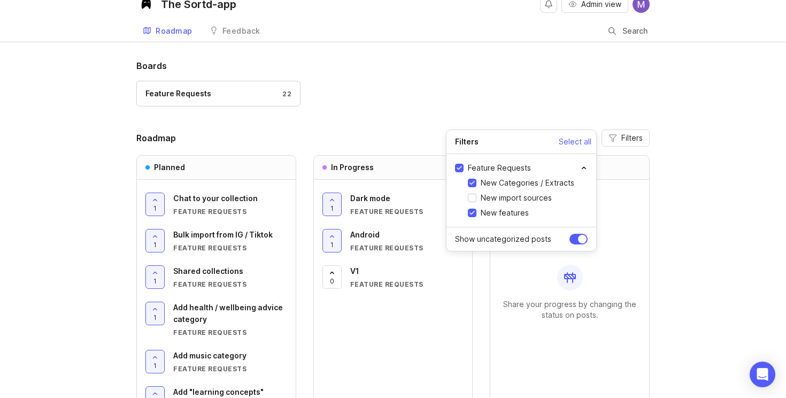
click at [474, 197] on input "New import sources" at bounding box center [472, 198] width 9 height 9
checkbox input "true"
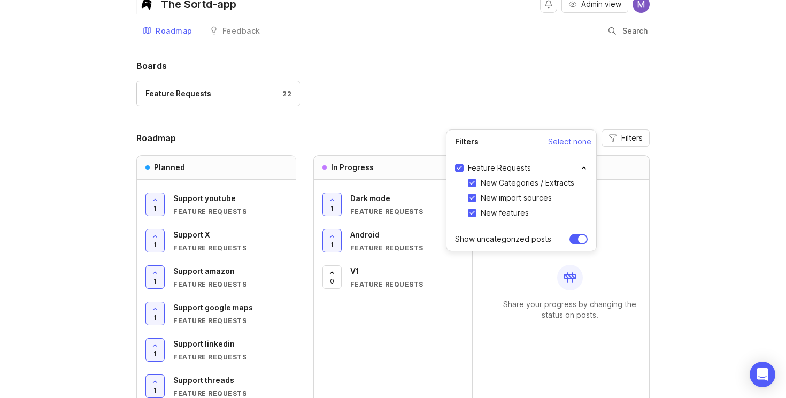
click at [475, 212] on input "New features" at bounding box center [472, 213] width 9 height 9
checkbox input "false"
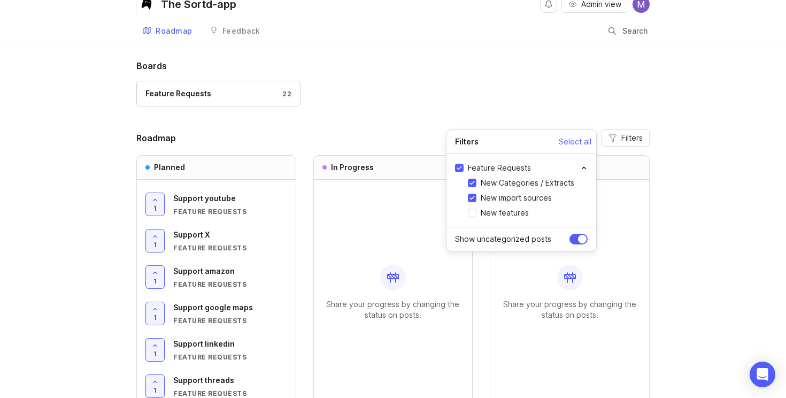
click at [475, 189] on div "New Categories / Extracts New import sources New features" at bounding box center [528, 198] width 120 height 41
click at [475, 183] on input "New Categories / Extracts" at bounding box center [472, 183] width 9 height 9
checkbox input "false"
click at [475, 190] on div "New Categories / Extracts New import sources New features" at bounding box center [528, 198] width 120 height 41
click at [475, 194] on input "New import sources" at bounding box center [472, 198] width 9 height 9
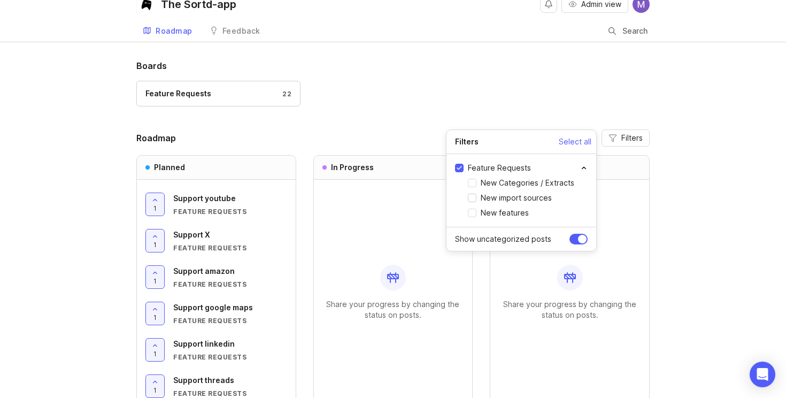
checkbox input "false"
click at [474, 212] on input "New features" at bounding box center [472, 213] width 9 height 9
checkbox input "true"
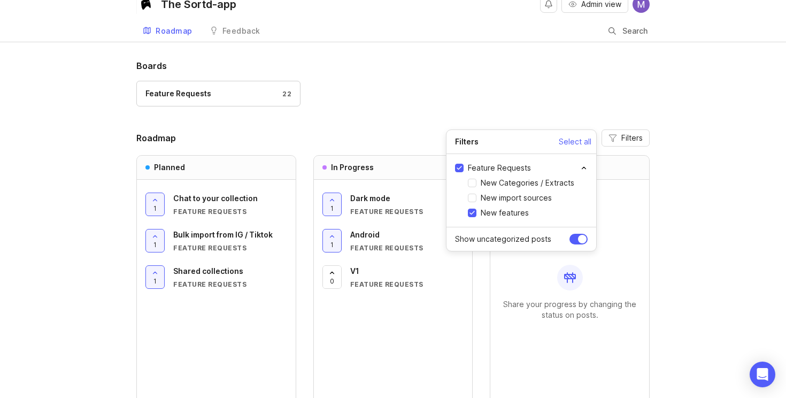
click at [482, 196] on span "New import sources" at bounding box center [516, 198] width 71 height 11
click at [476, 196] on input "New import sources" at bounding box center [472, 198] width 9 height 9
checkbox input "true"
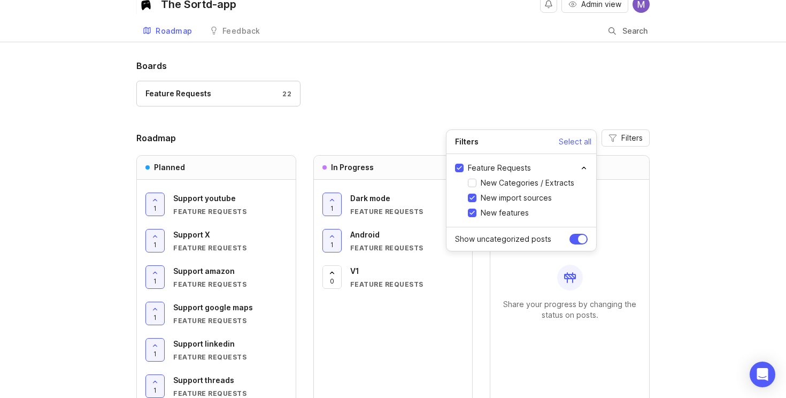
click at [473, 183] on input "New Categories / Extracts" at bounding box center [472, 183] width 9 height 9
checkbox input "true"
click at [536, 102] on div "Feature Requests 22" at bounding box center [392, 99] width 513 height 36
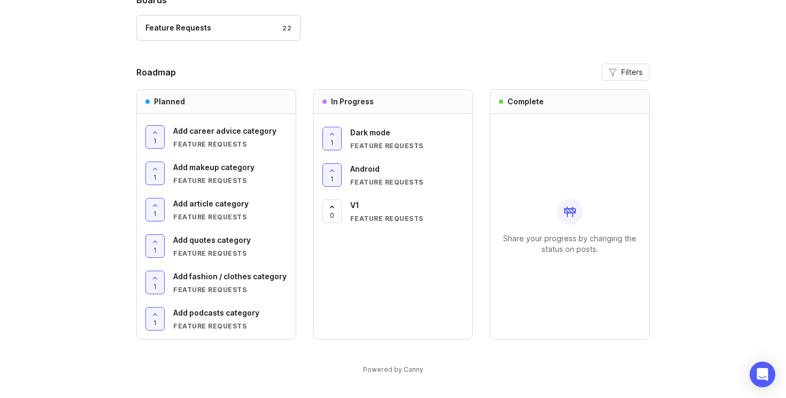
scroll to position [0, 0]
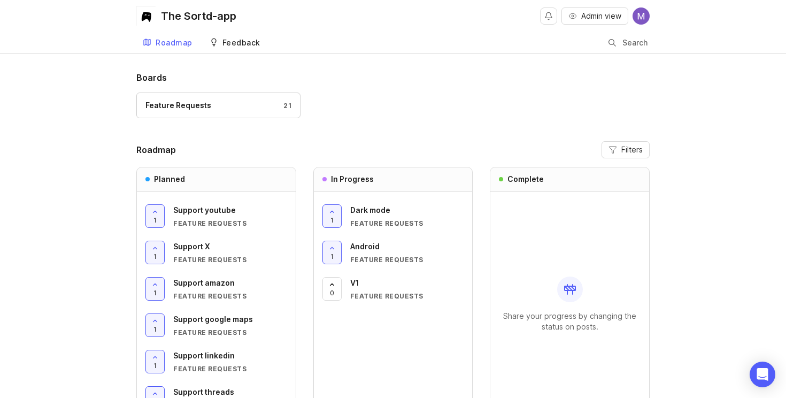
click at [229, 45] on div "Feedback" at bounding box center [241, 42] width 38 height 7
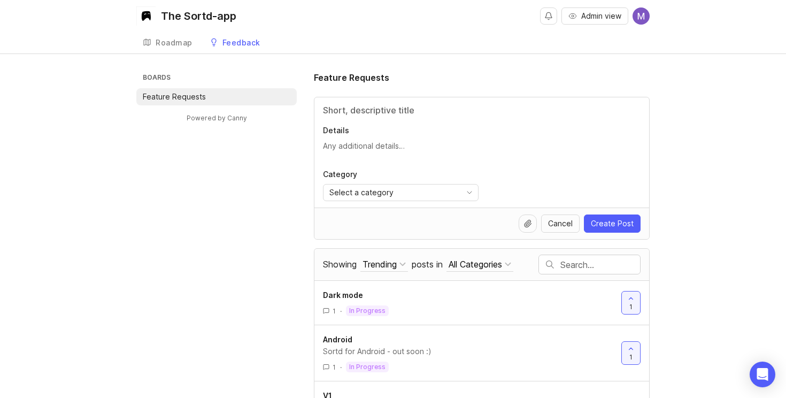
click at [207, 44] on link "Feedback" at bounding box center [235, 43] width 64 height 22
click at [193, 46] on link "Roadmap" at bounding box center [167, 43] width 63 height 22
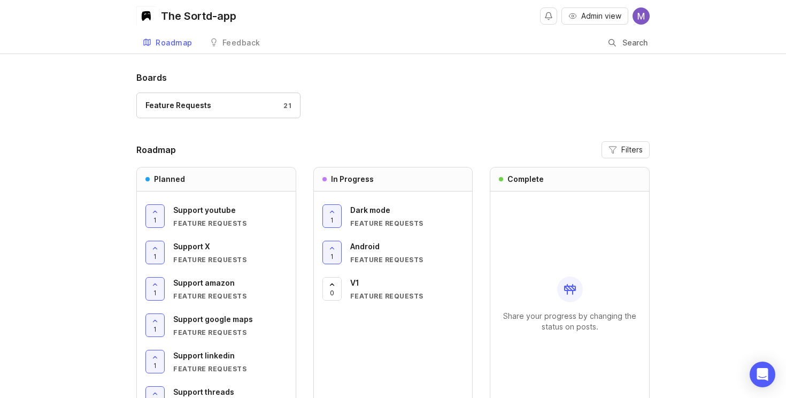
click at [637, 12] on img at bounding box center [641, 15] width 17 height 17
click at [587, 71] on div "Logout" at bounding box center [602, 63] width 107 height 17
